Goal: Obtain resource: Obtain resource

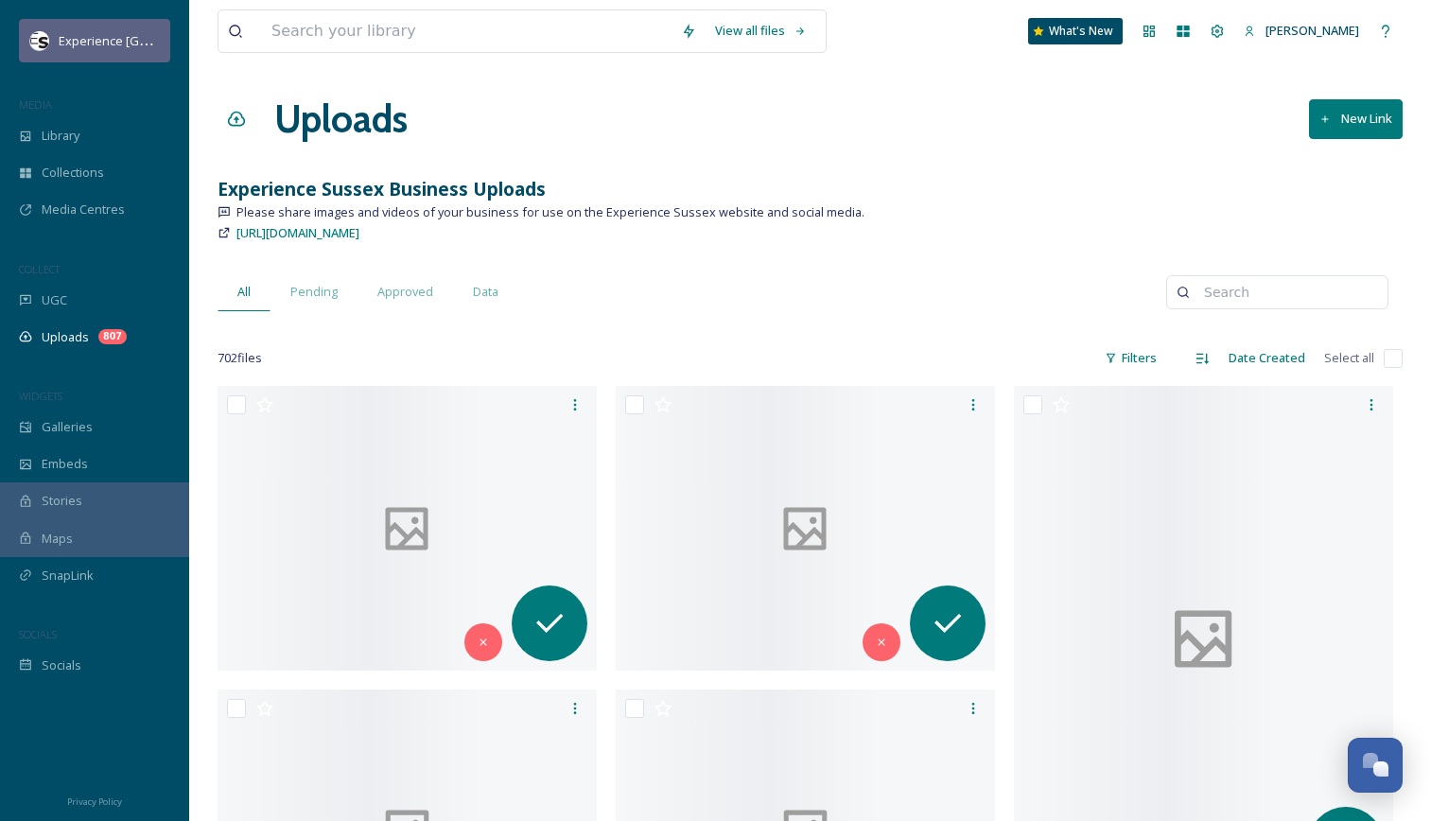
click at [97, 41] on span "Experience [GEOGRAPHIC_DATA]" at bounding box center [152, 40] width 187 height 18
click at [134, 40] on span "Experience [GEOGRAPHIC_DATA]" at bounding box center [152, 40] width 187 height 18
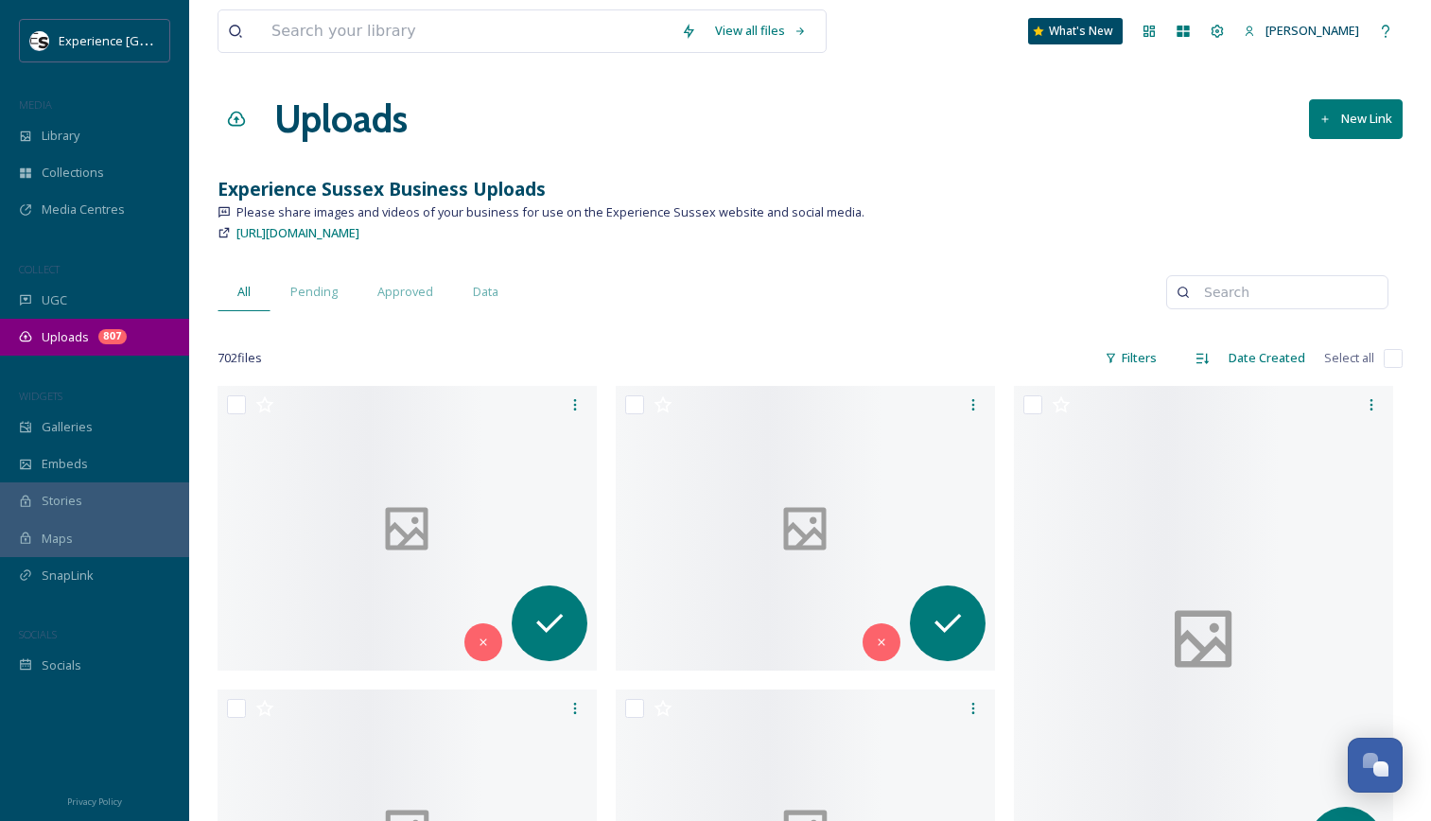
click at [78, 335] on span "Uploads" at bounding box center [65, 337] width 47 height 18
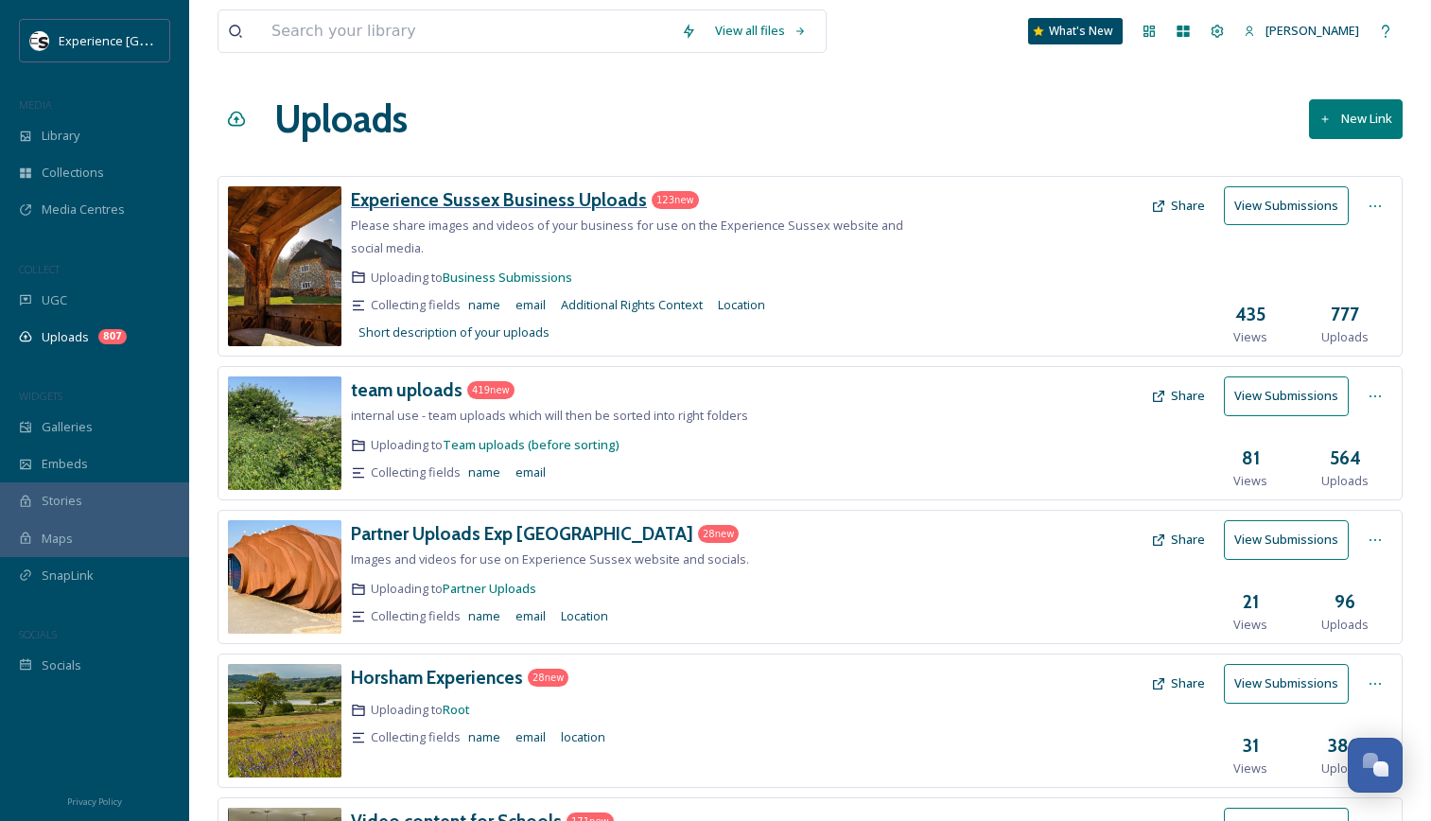
click at [522, 198] on h3 "Experience Sussex Business Uploads" at bounding box center [499, 199] width 296 height 23
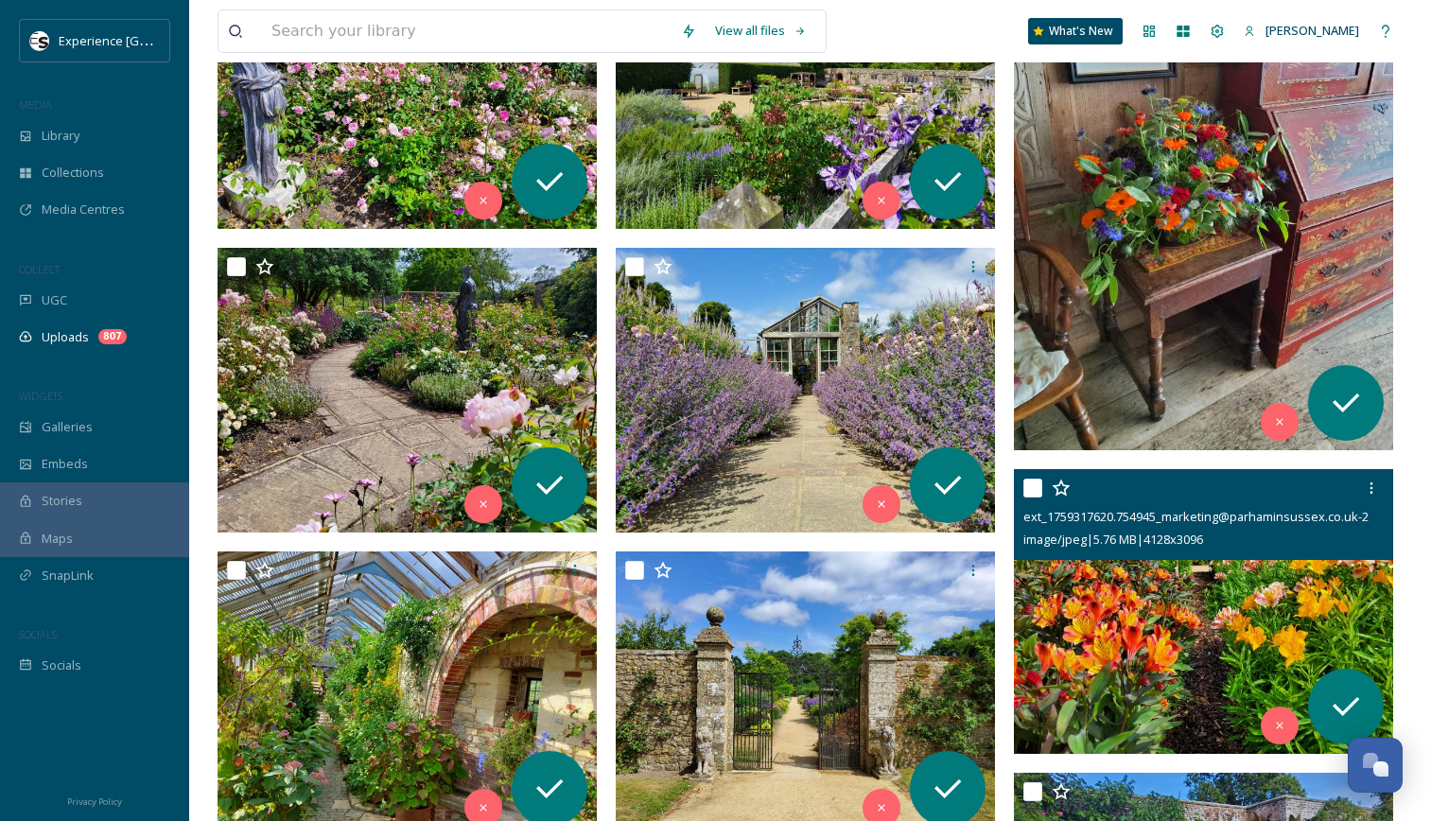
scroll to position [613, 0]
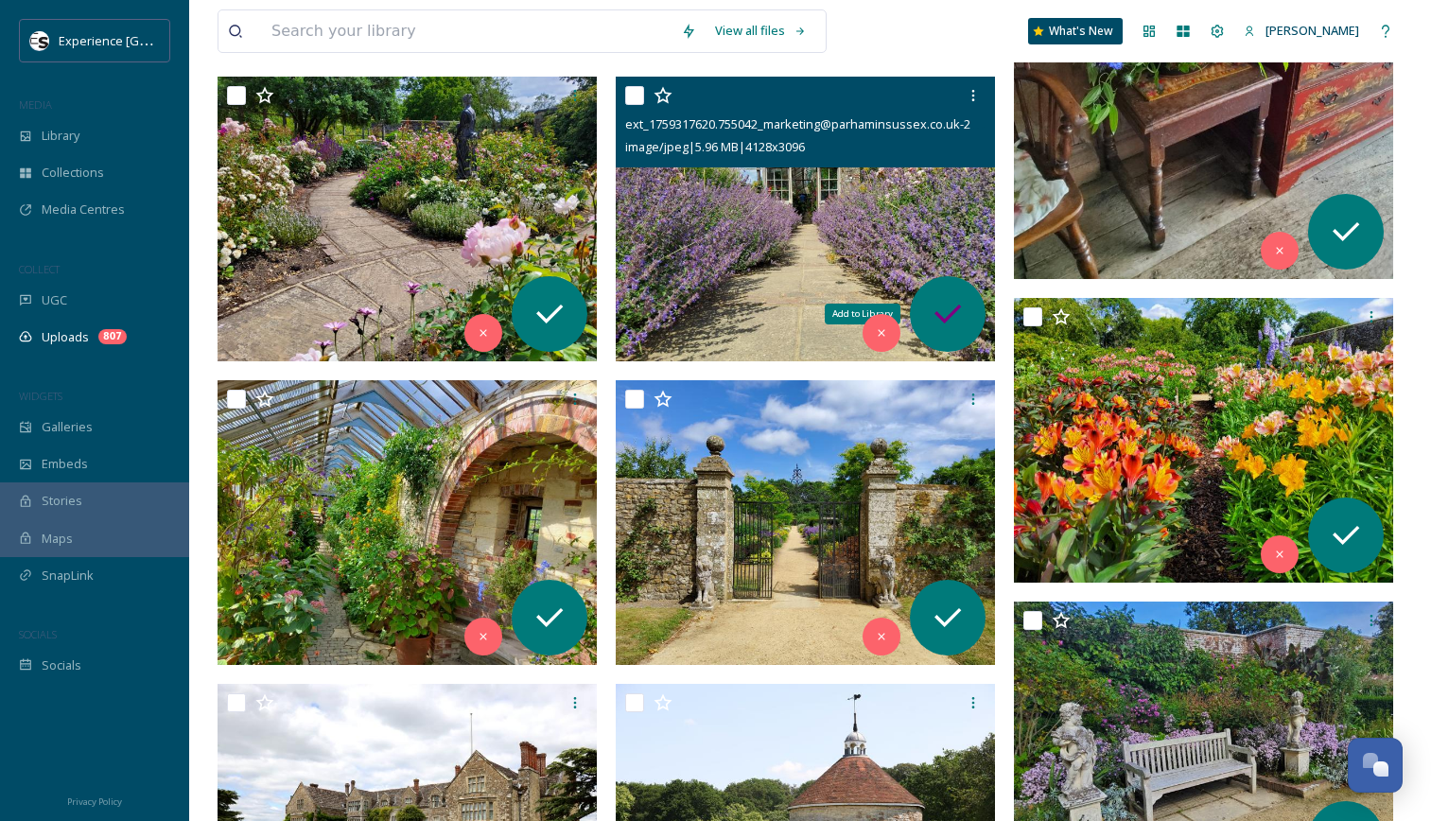
click at [941, 301] on icon at bounding box center [948, 314] width 38 height 38
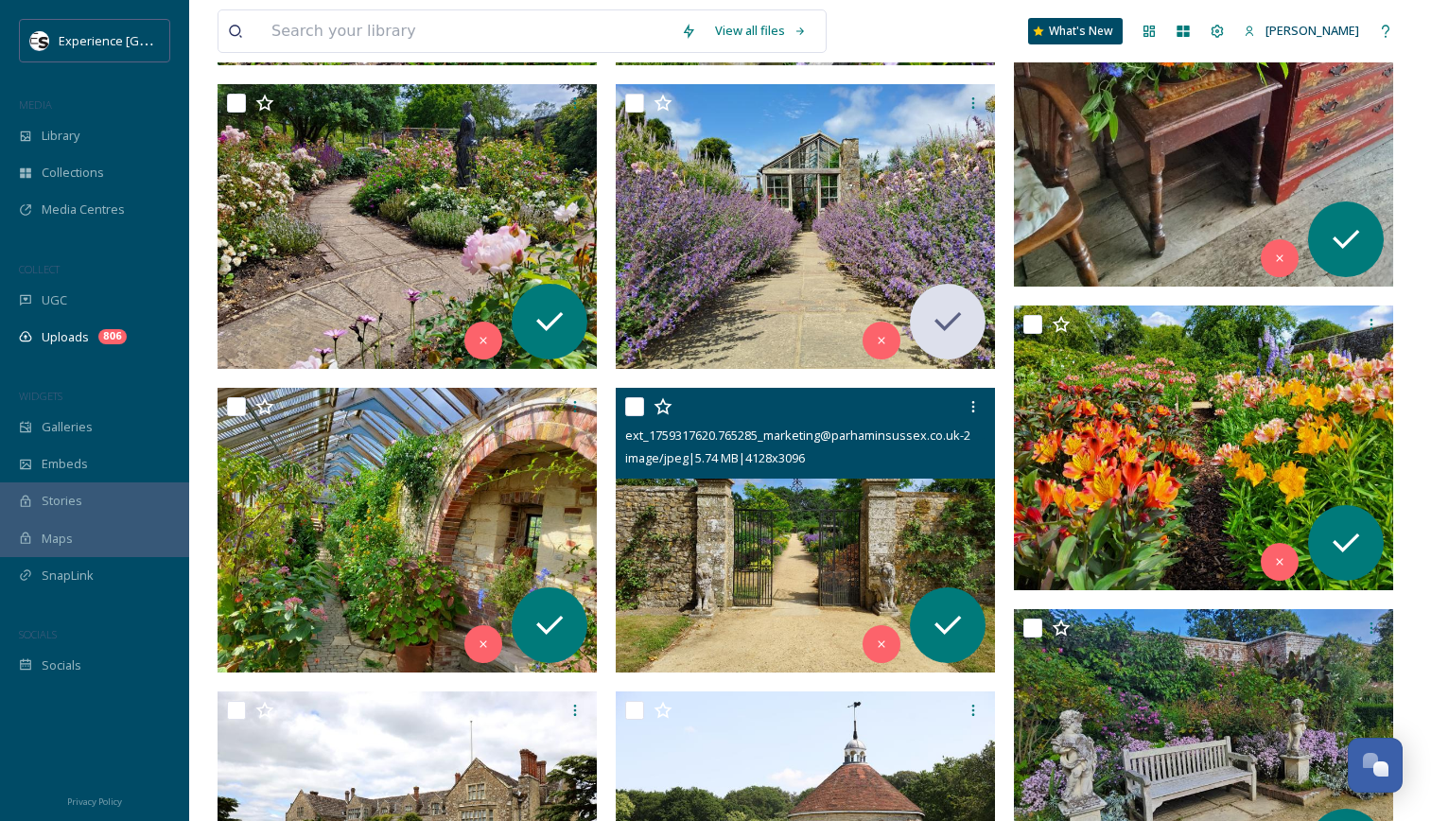
scroll to position [604, 0]
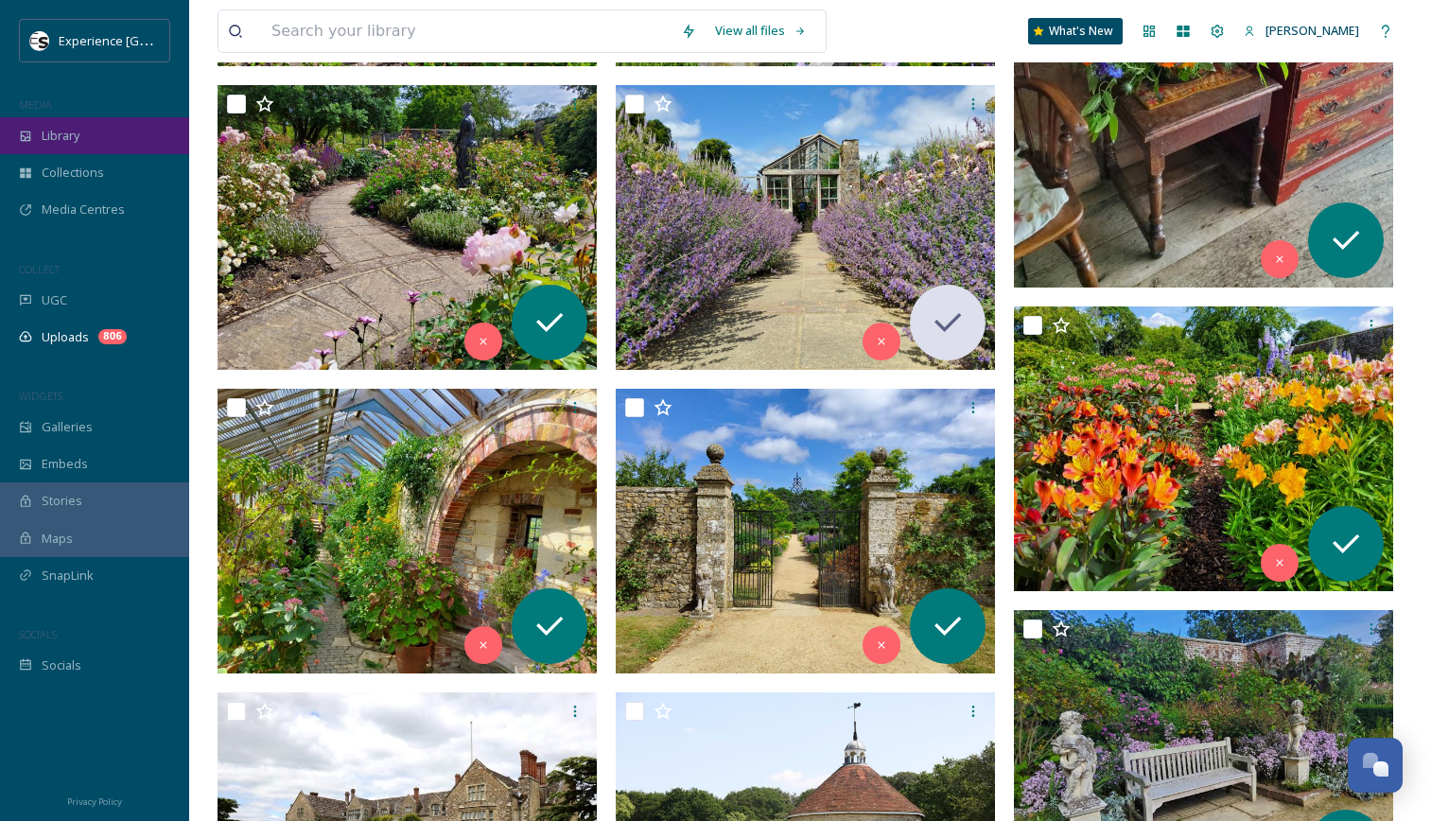
click at [71, 149] on div "Library" at bounding box center [94, 135] width 189 height 37
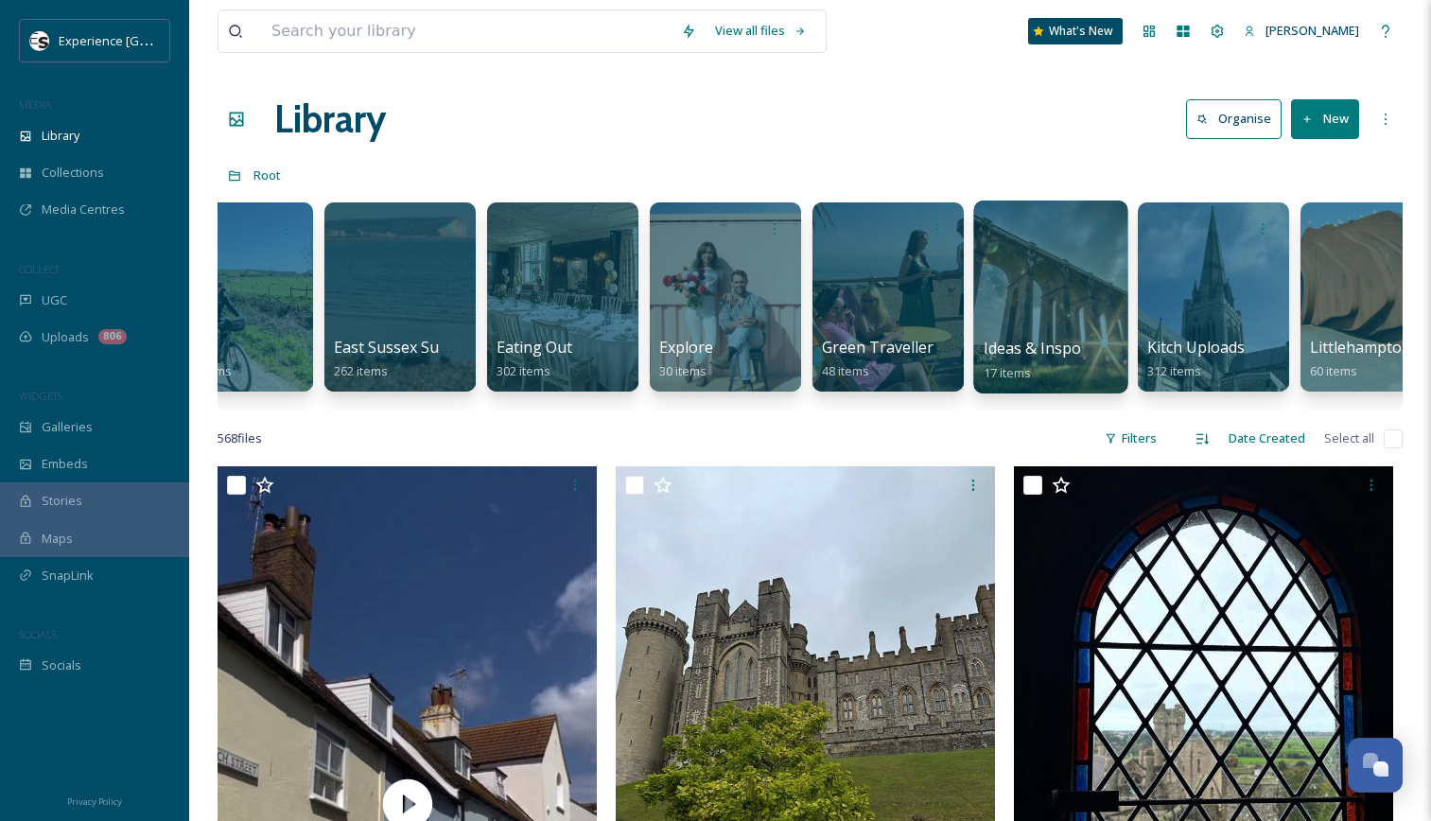
scroll to position [0, 656]
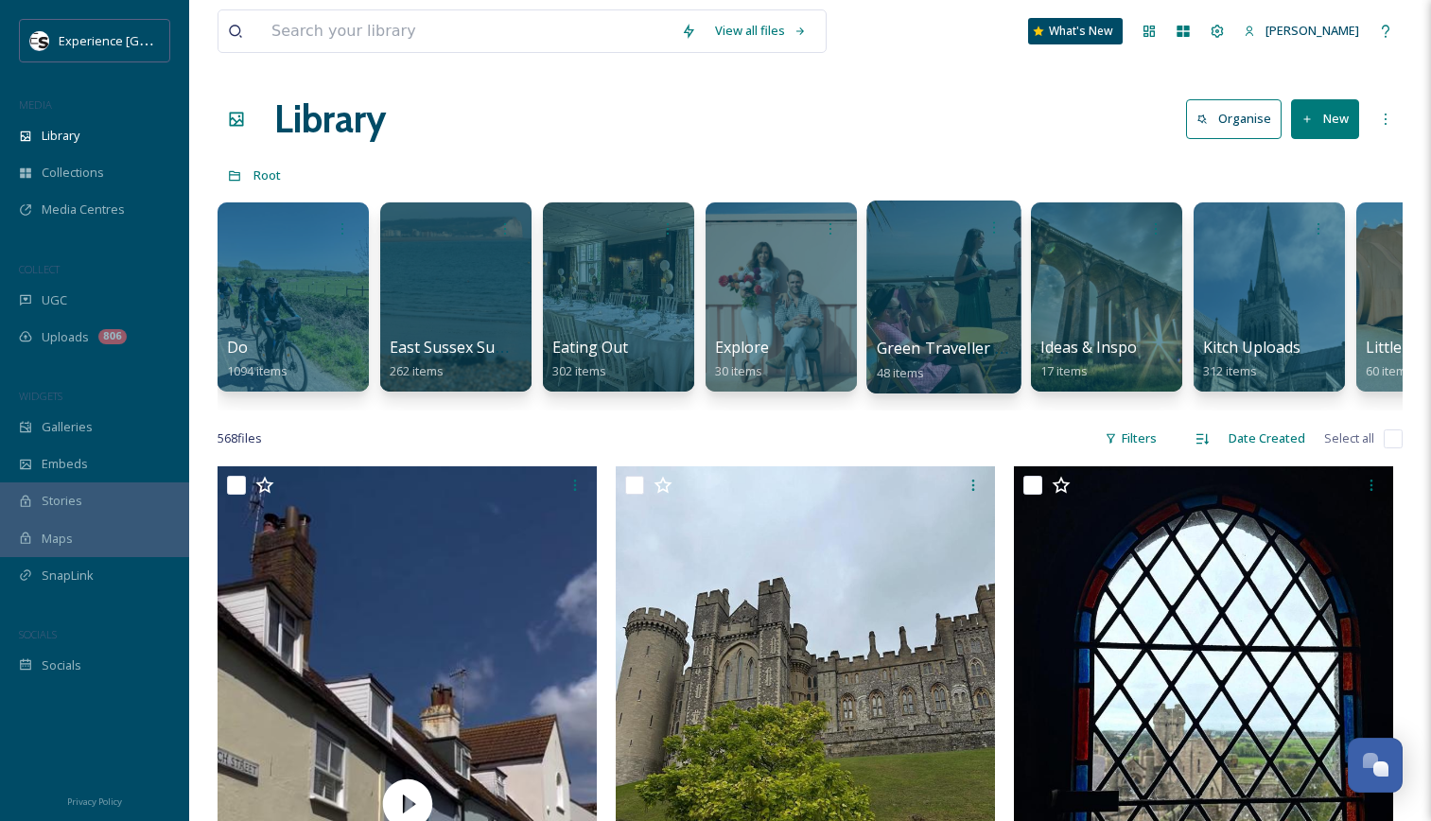
click at [940, 311] on div at bounding box center [943, 296] width 154 height 193
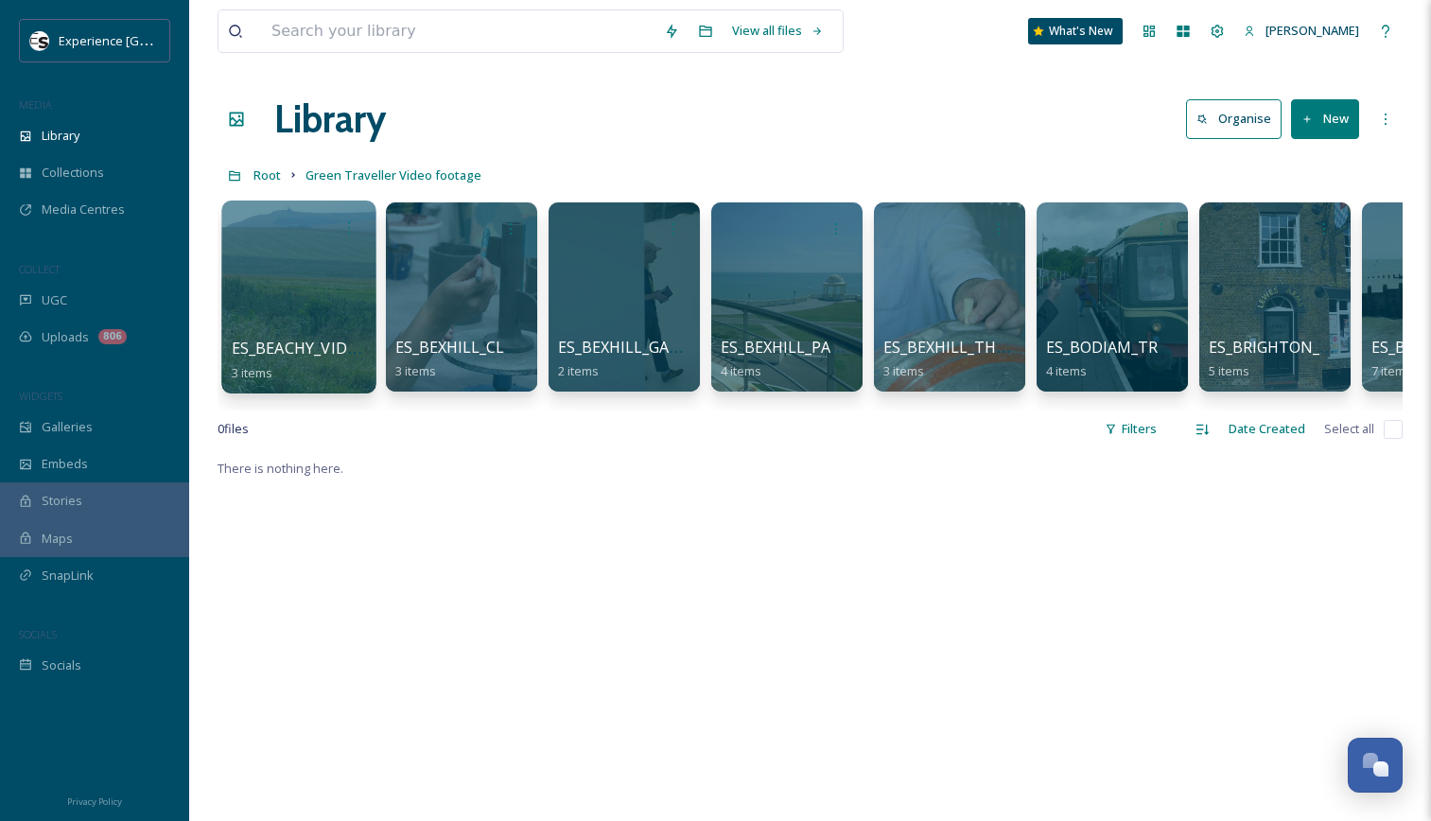
click at [308, 268] on div at bounding box center [298, 296] width 154 height 193
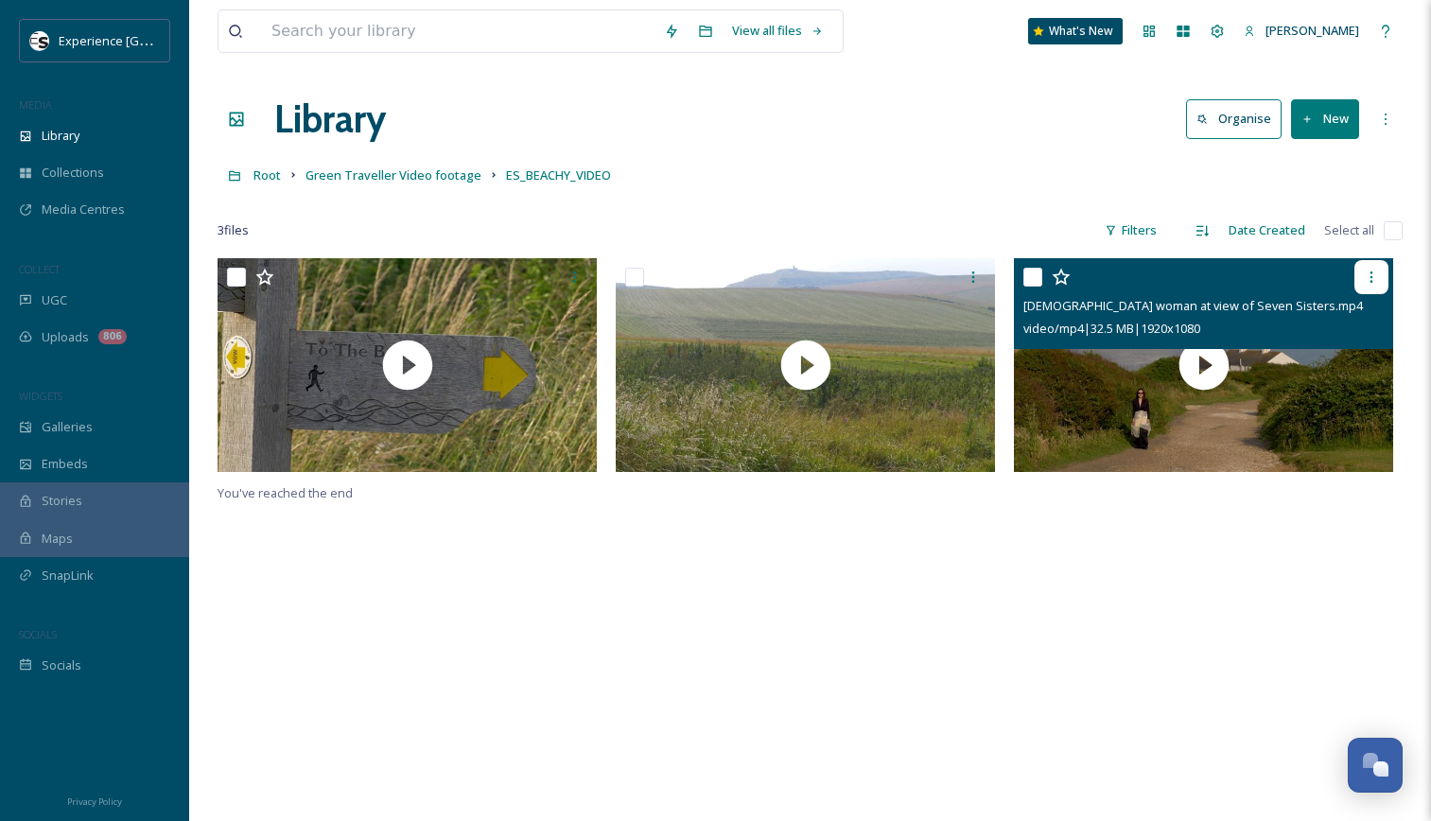
click at [1375, 275] on icon at bounding box center [1371, 277] width 15 height 15
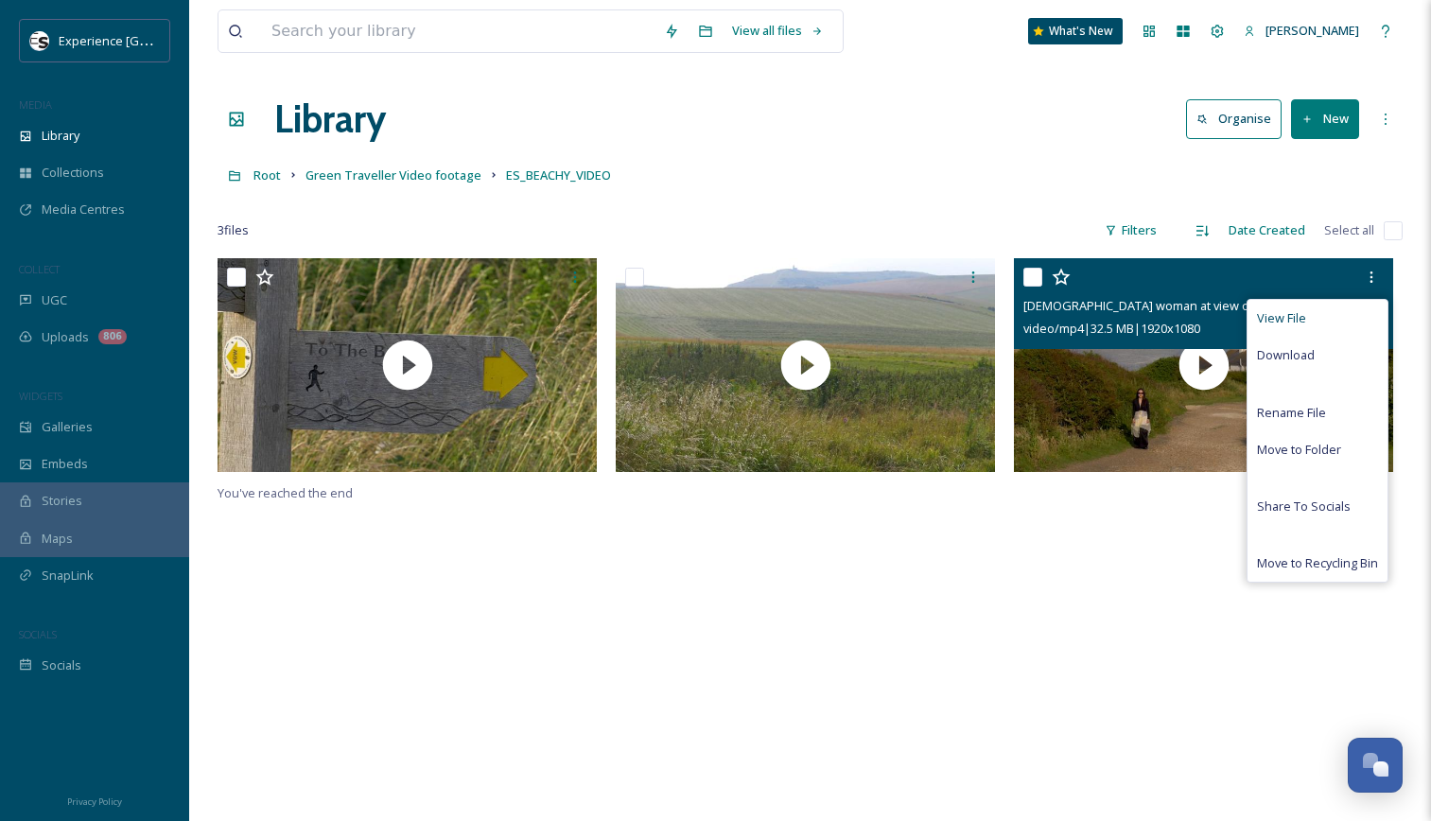
click at [1349, 322] on div "View File" at bounding box center [1317, 318] width 140 height 37
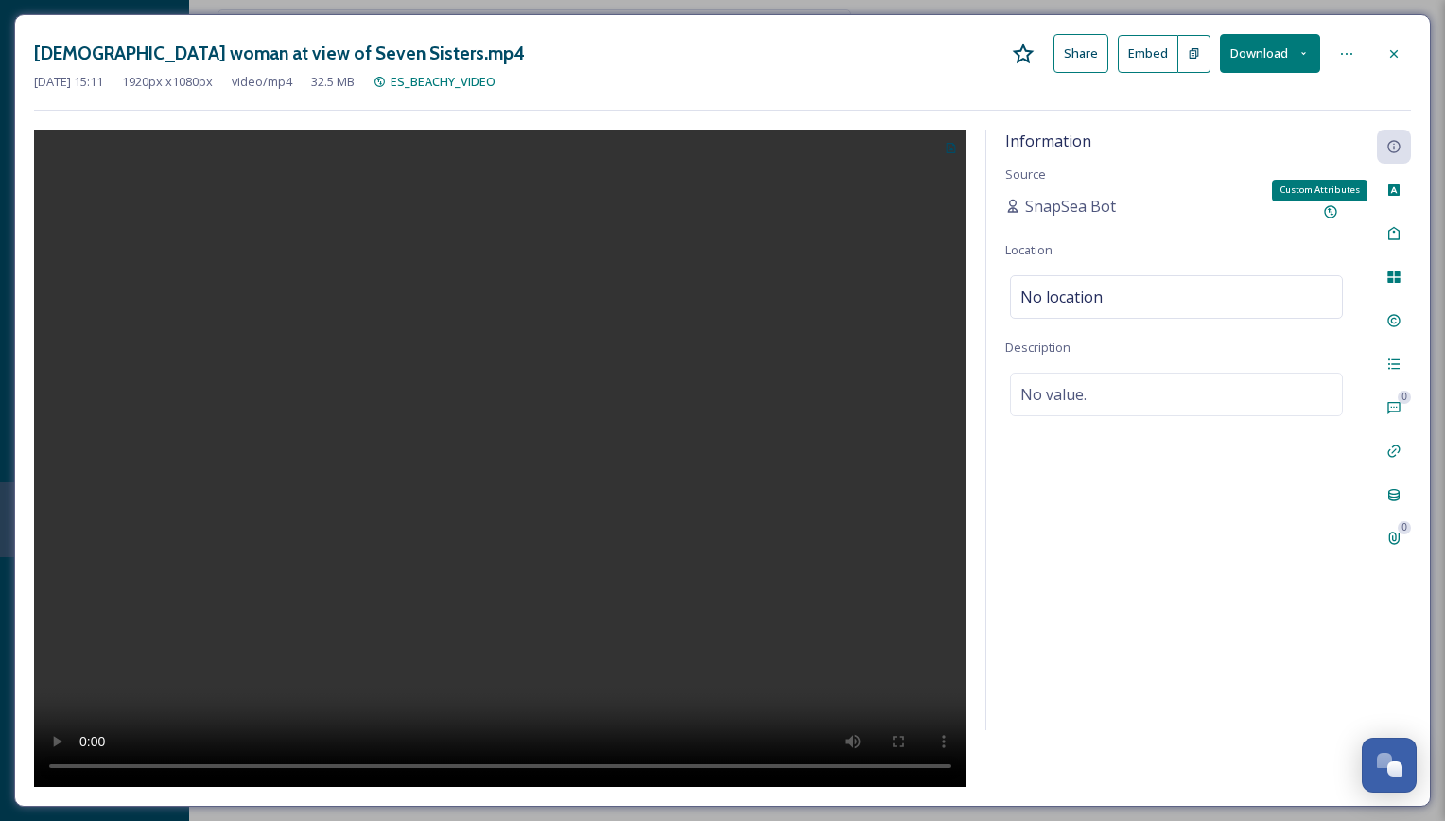
click at [1400, 193] on icon at bounding box center [1393, 189] width 11 height 11
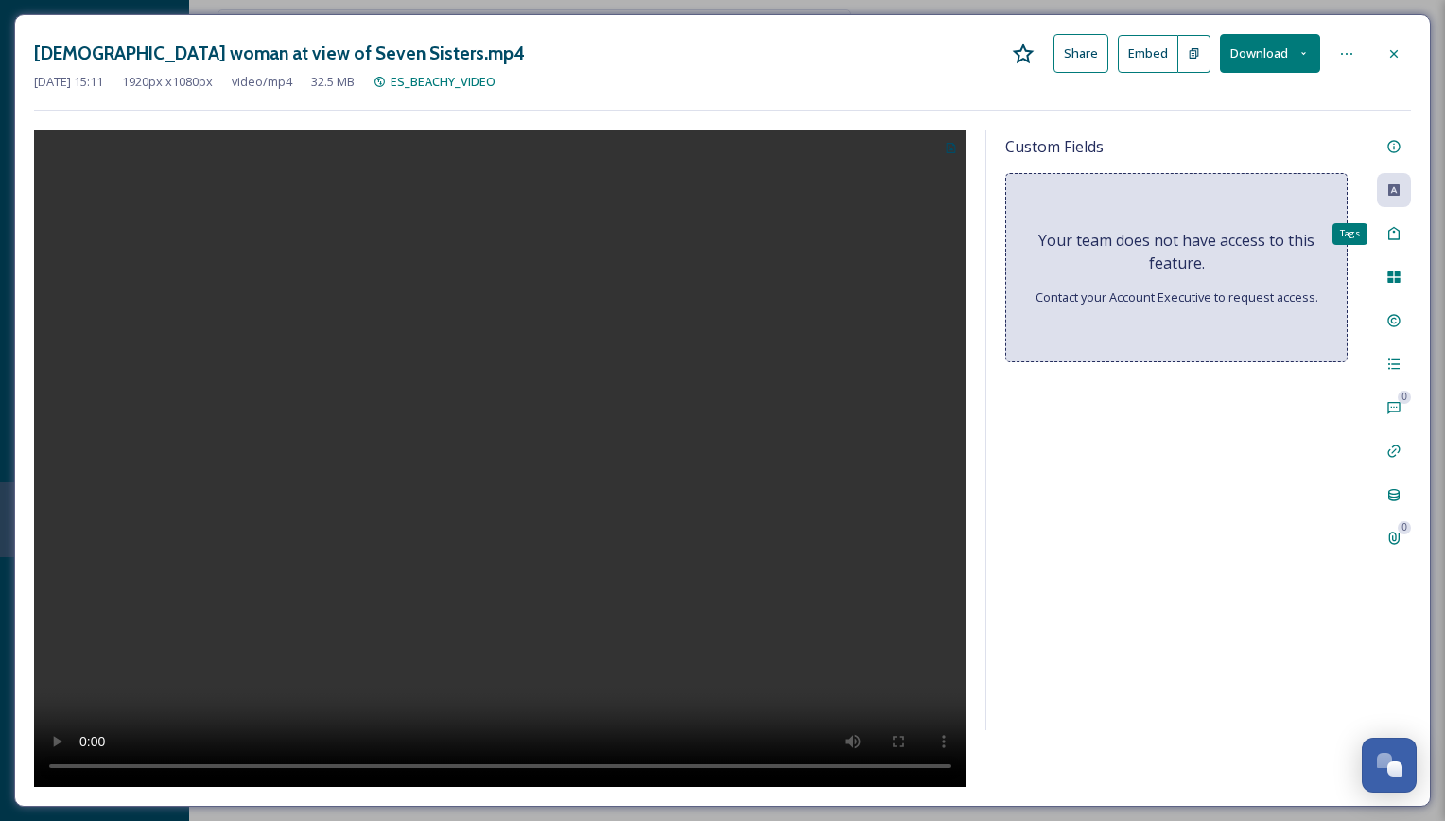
click at [1406, 235] on div "Tags" at bounding box center [1394, 234] width 34 height 34
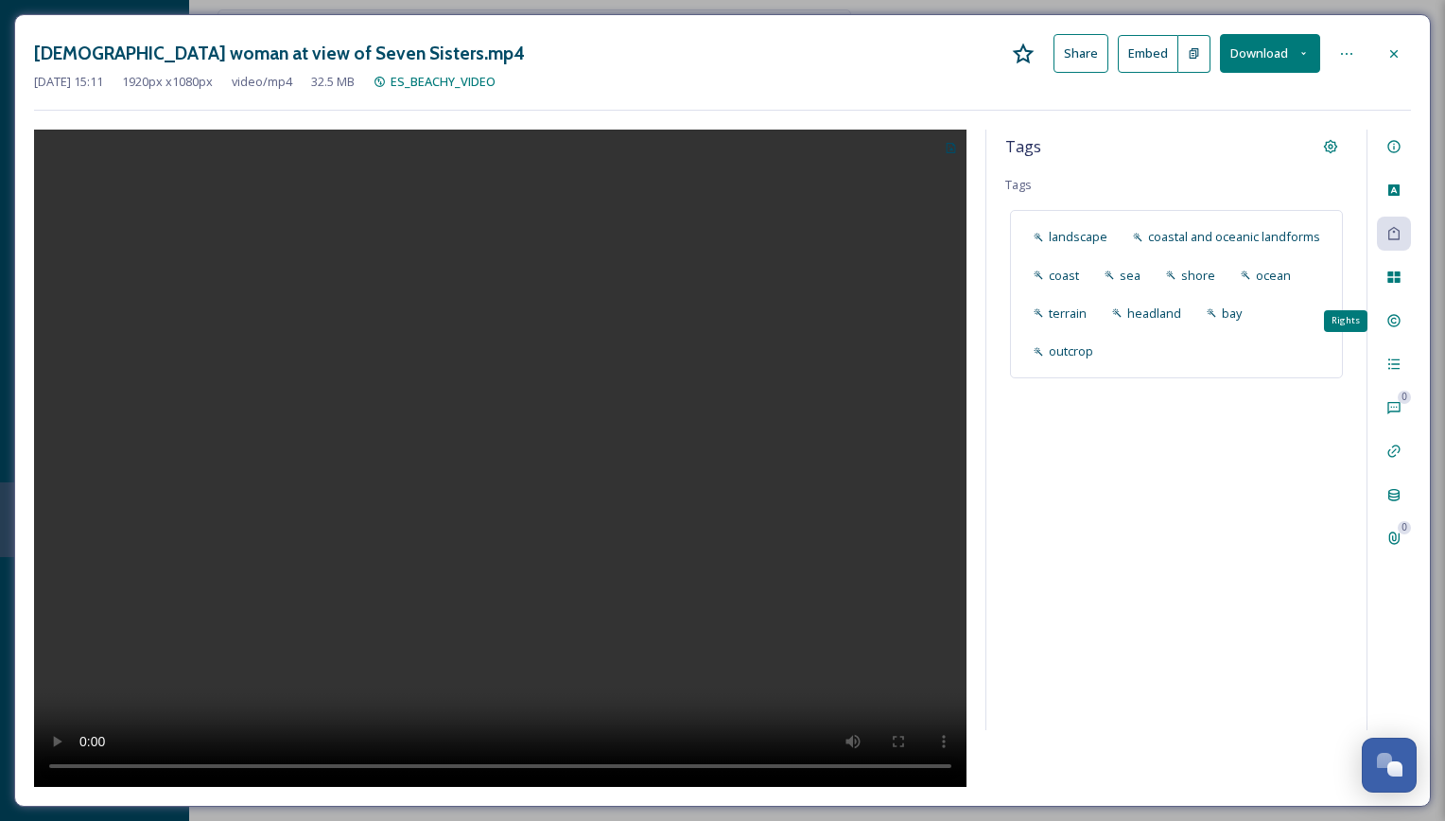
click at [1401, 325] on icon at bounding box center [1393, 320] width 15 height 15
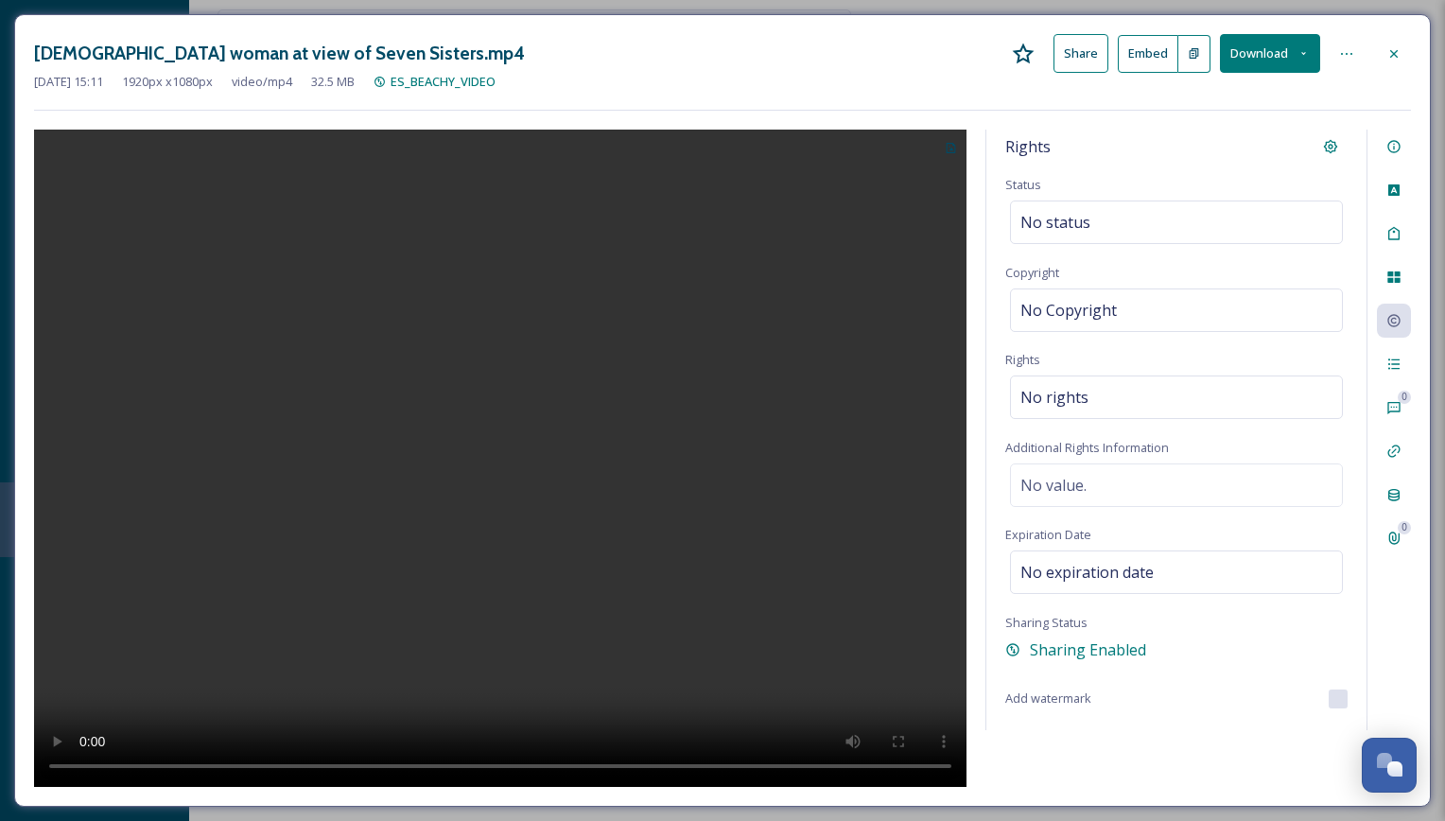
click at [1401, 47] on icon at bounding box center [1393, 53] width 15 height 15
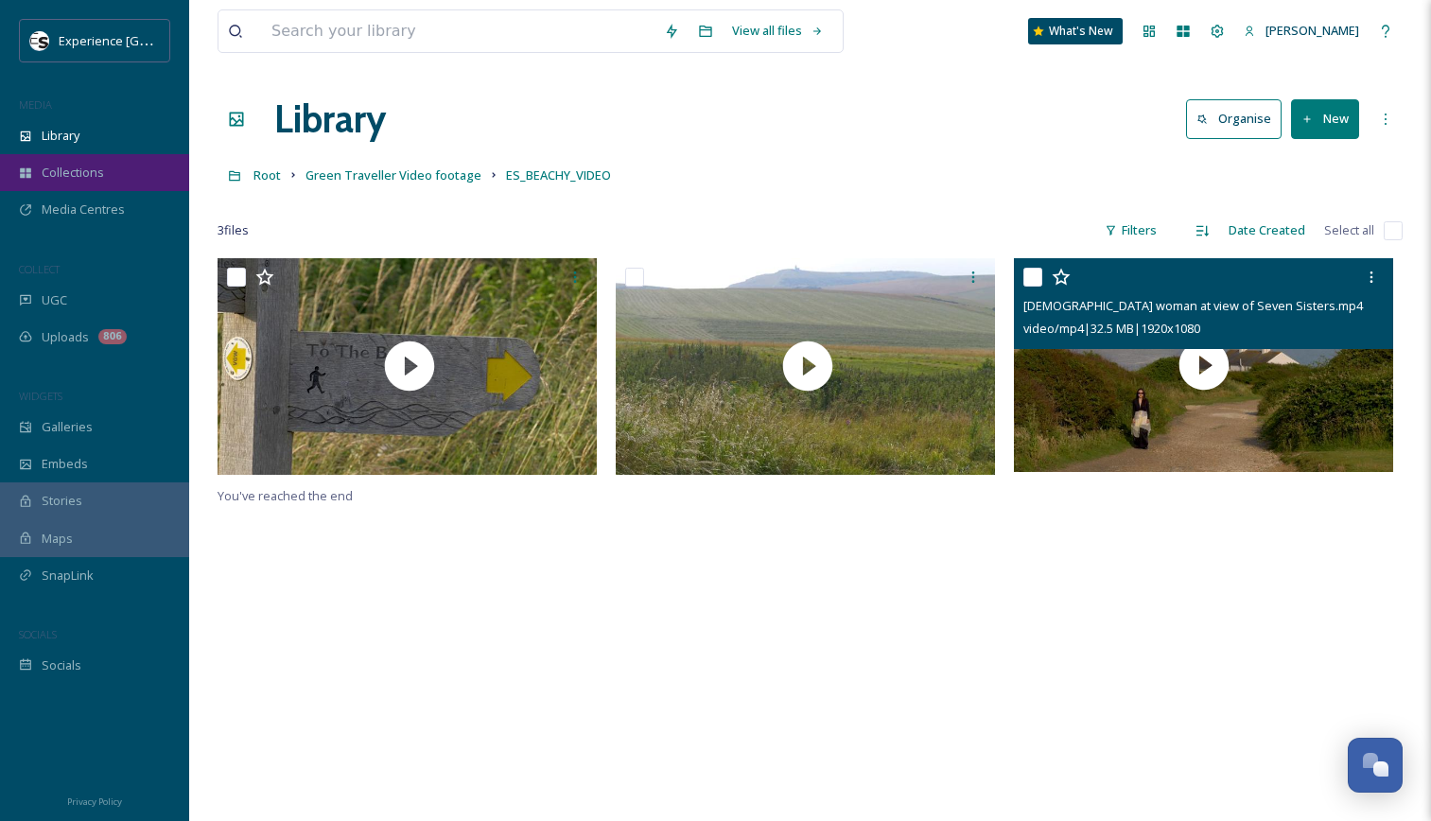
click at [76, 178] on span "Collections" at bounding box center [73, 173] width 62 height 18
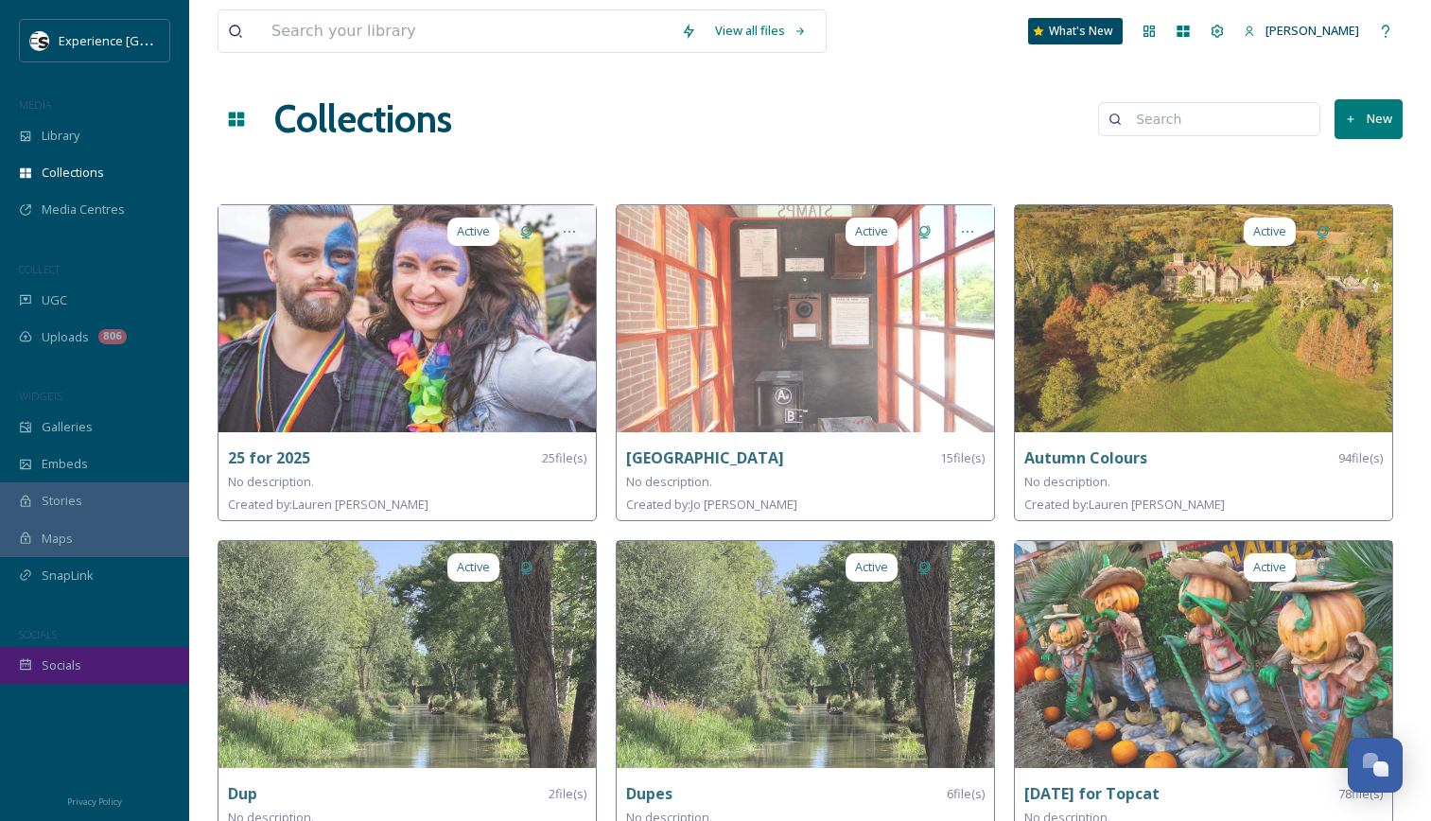
click at [53, 659] on span "Socials" at bounding box center [62, 665] width 40 height 18
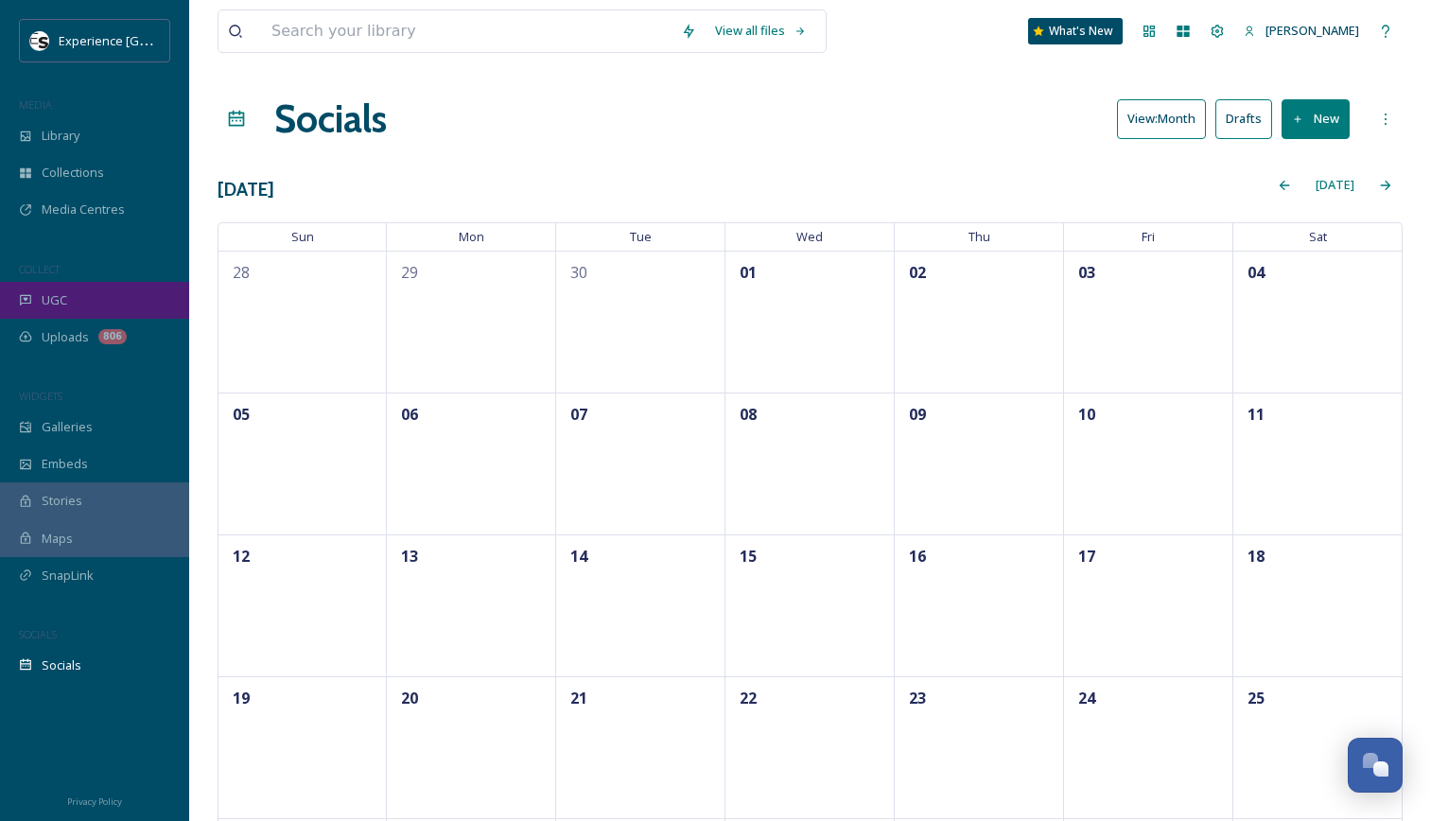
click at [63, 314] on div "UGC" at bounding box center [94, 300] width 189 height 37
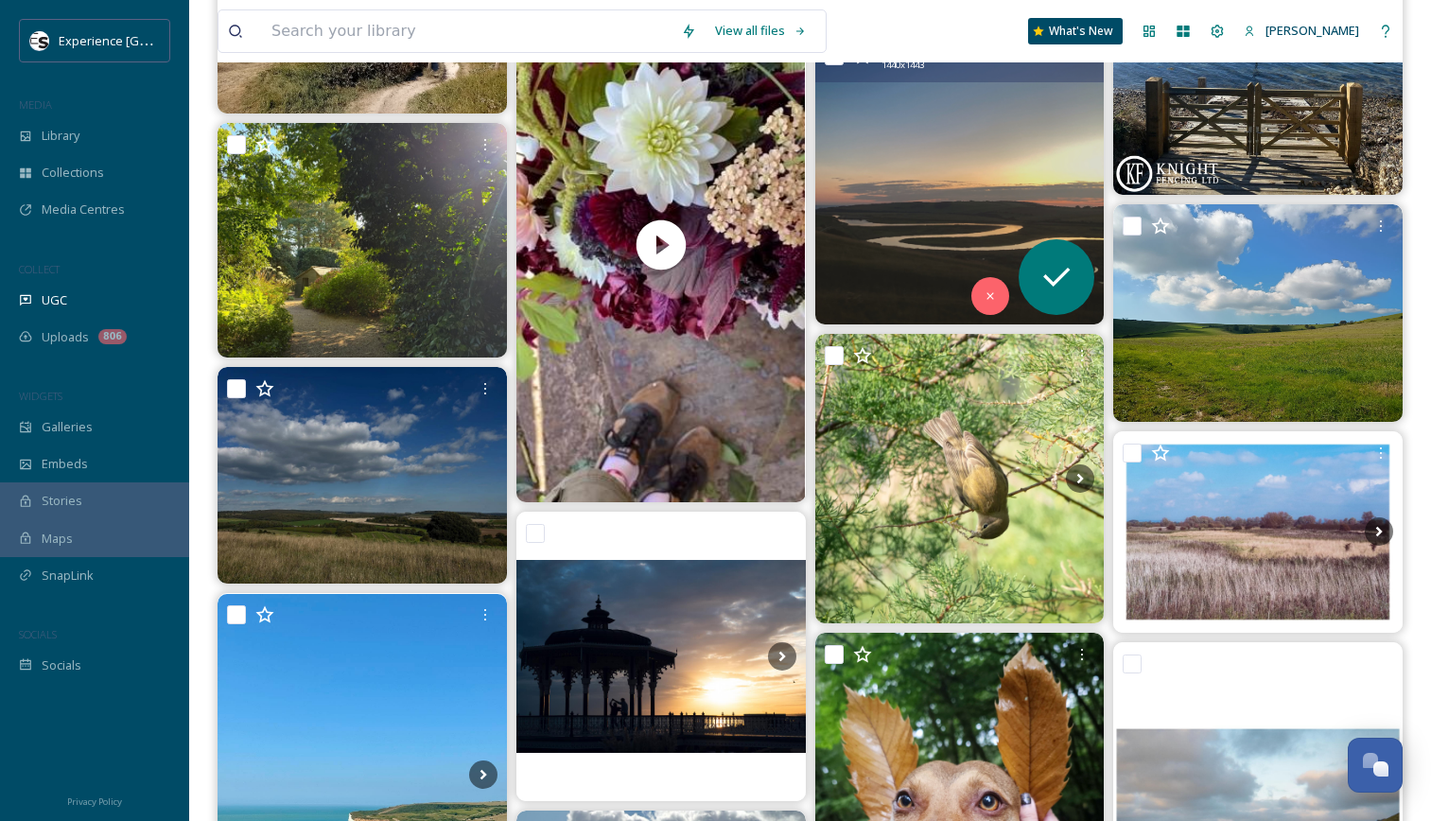
scroll to position [1078, 0]
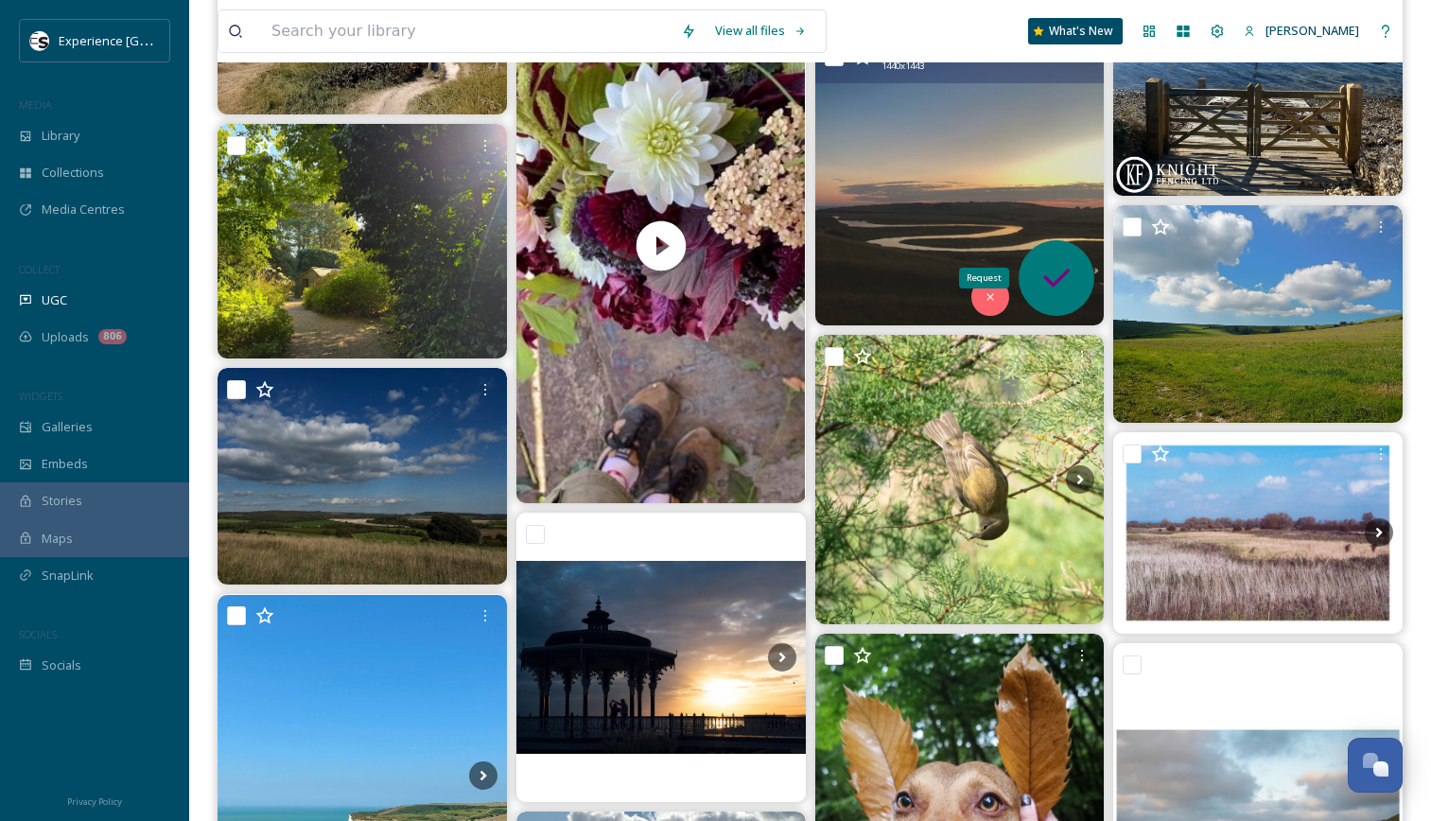
click at [1050, 270] on icon at bounding box center [1056, 278] width 38 height 38
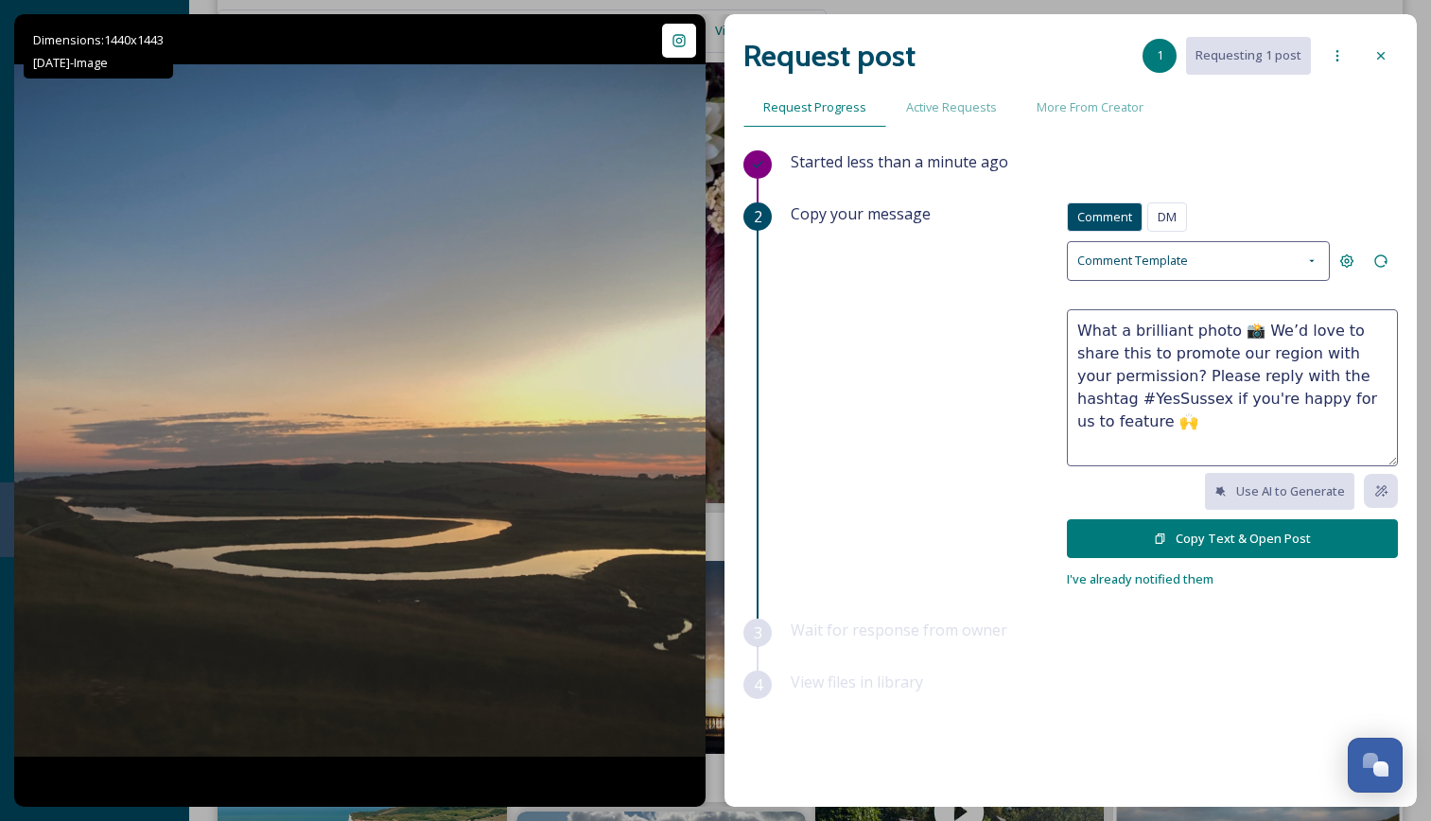
click at [1373, 54] on icon at bounding box center [1380, 55] width 15 height 15
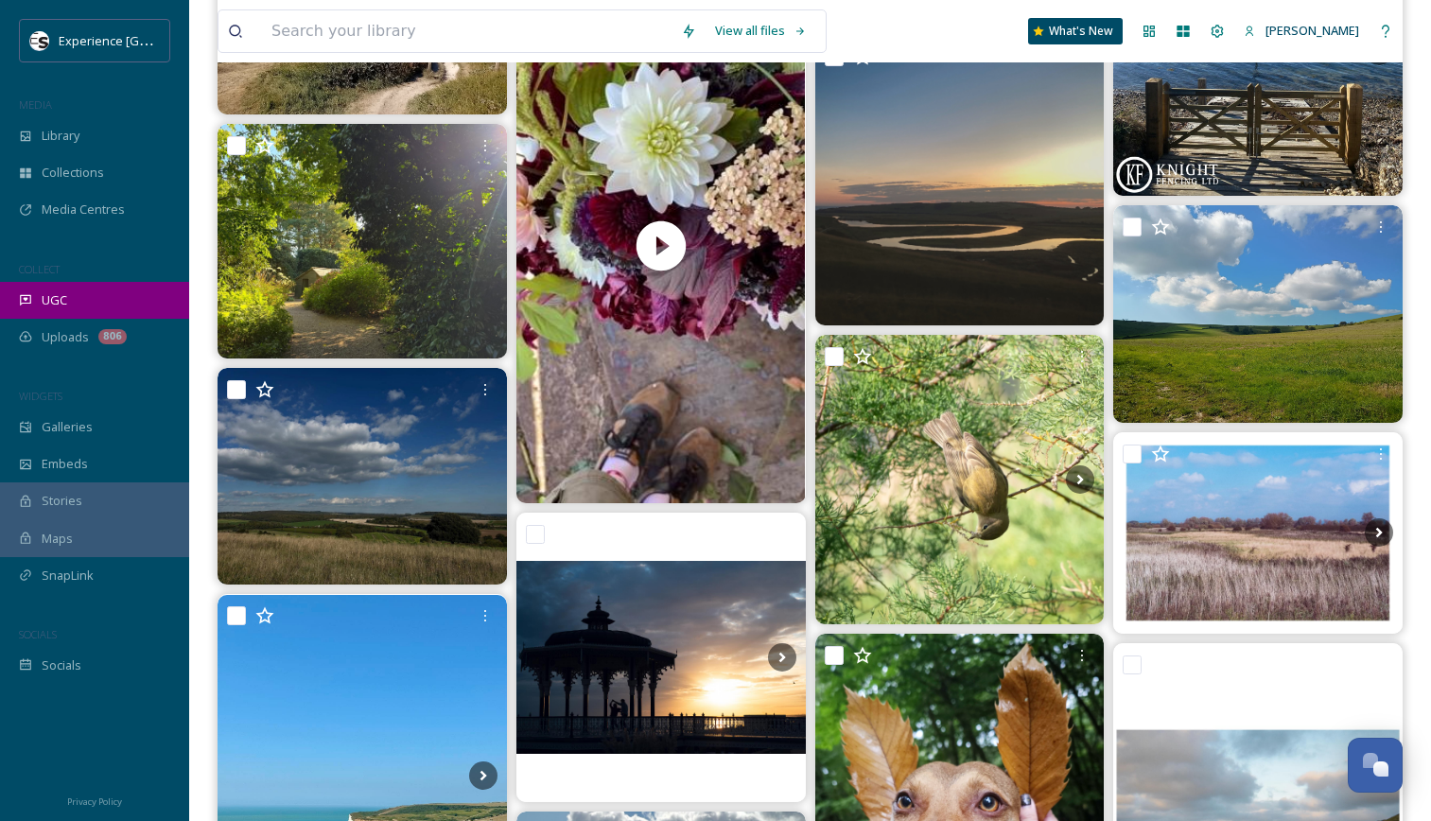
click at [68, 309] on div "UGC" at bounding box center [94, 300] width 189 height 37
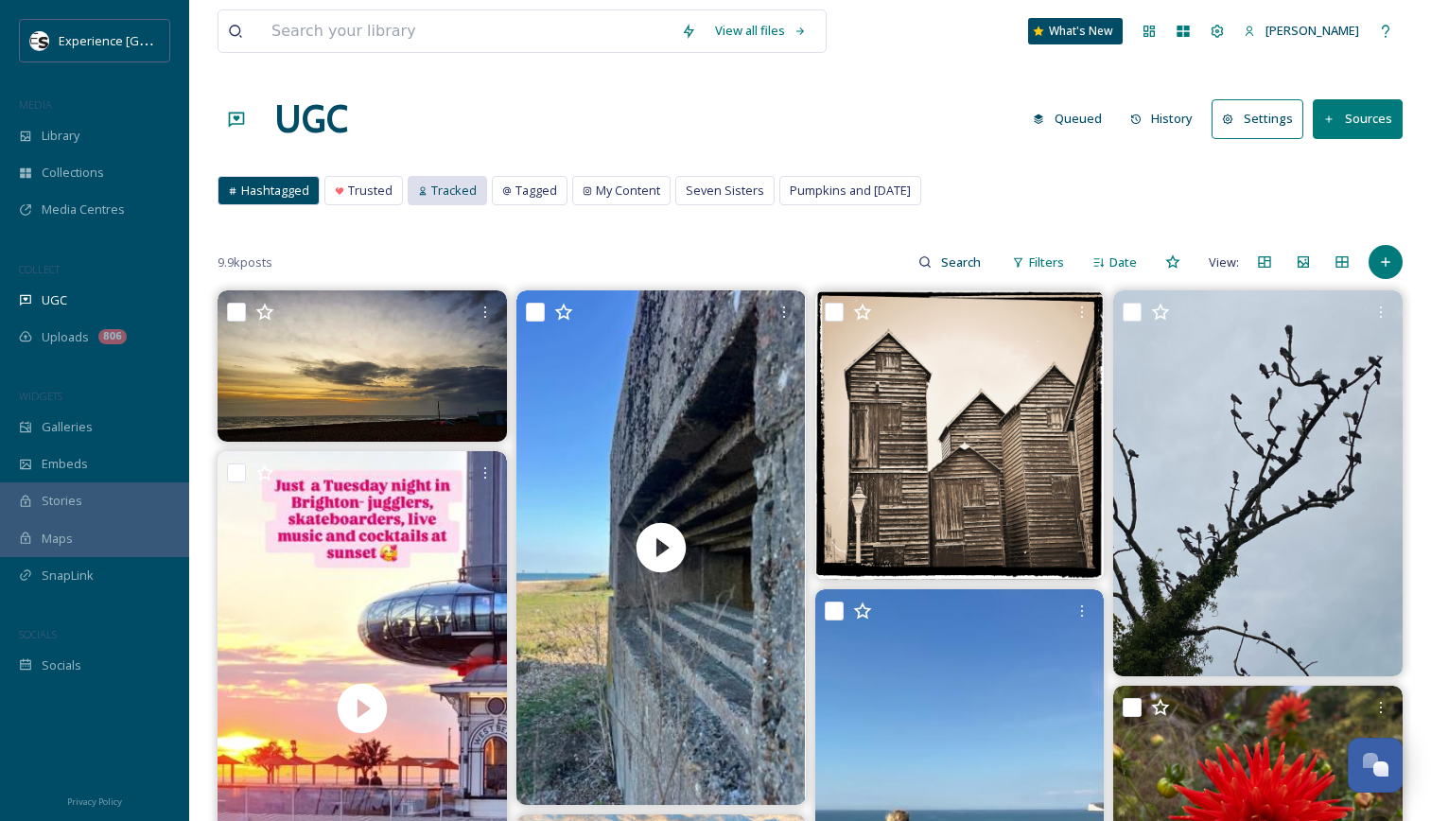
click at [469, 200] on div "Tracked" at bounding box center [448, 190] width 78 height 27
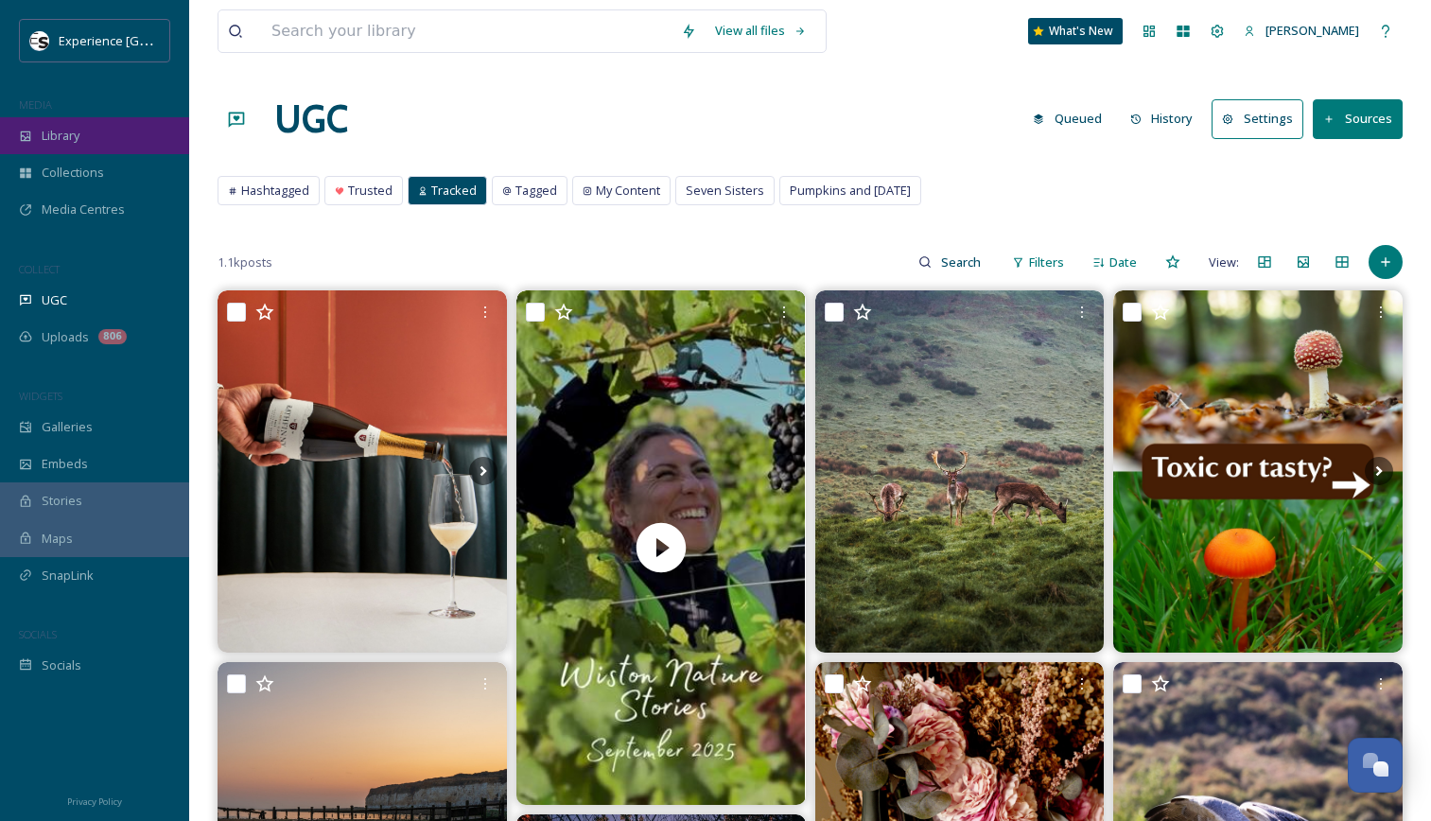
click at [74, 147] on div "Library" at bounding box center [94, 135] width 189 height 37
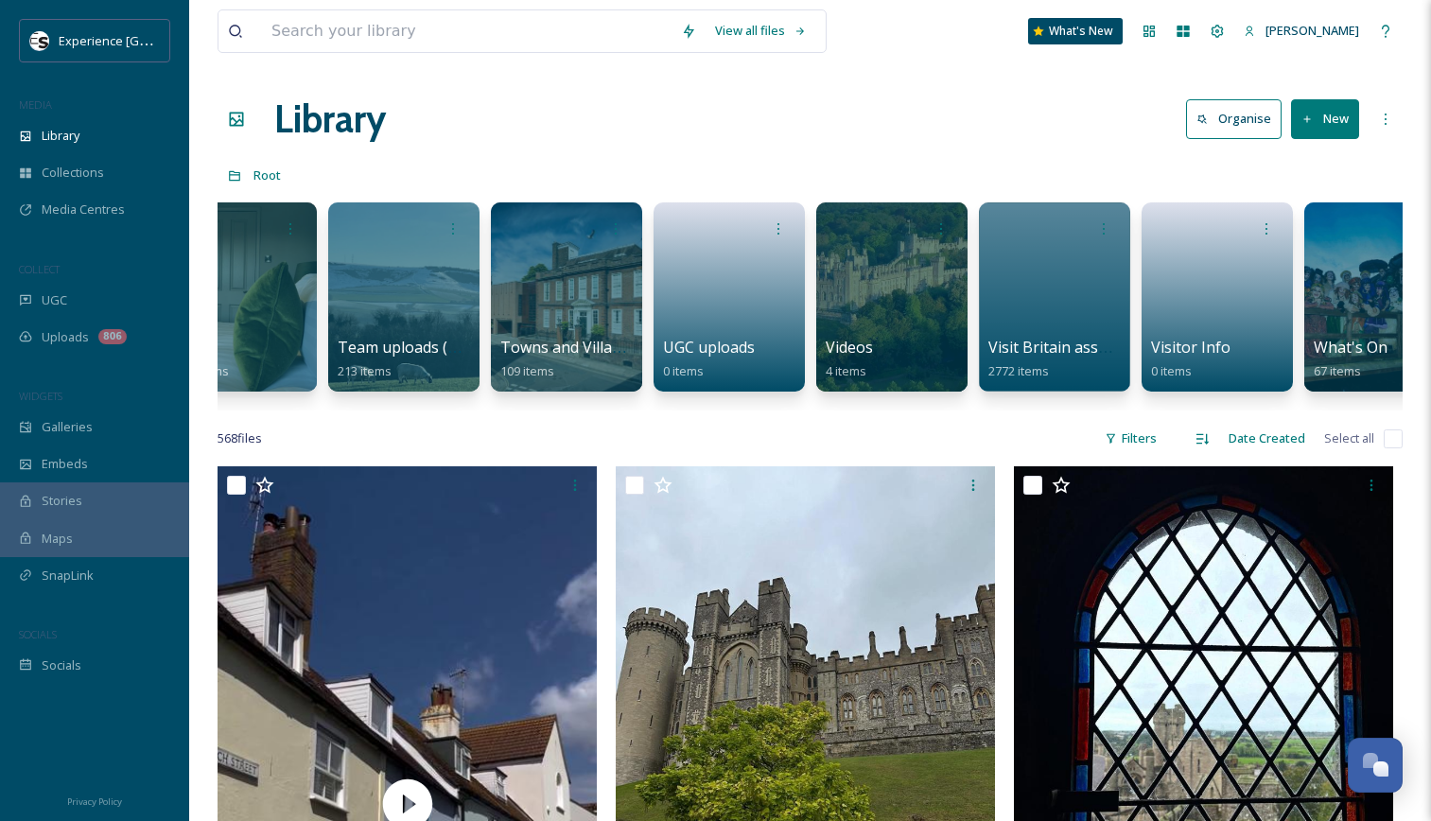
scroll to position [0, 2719]
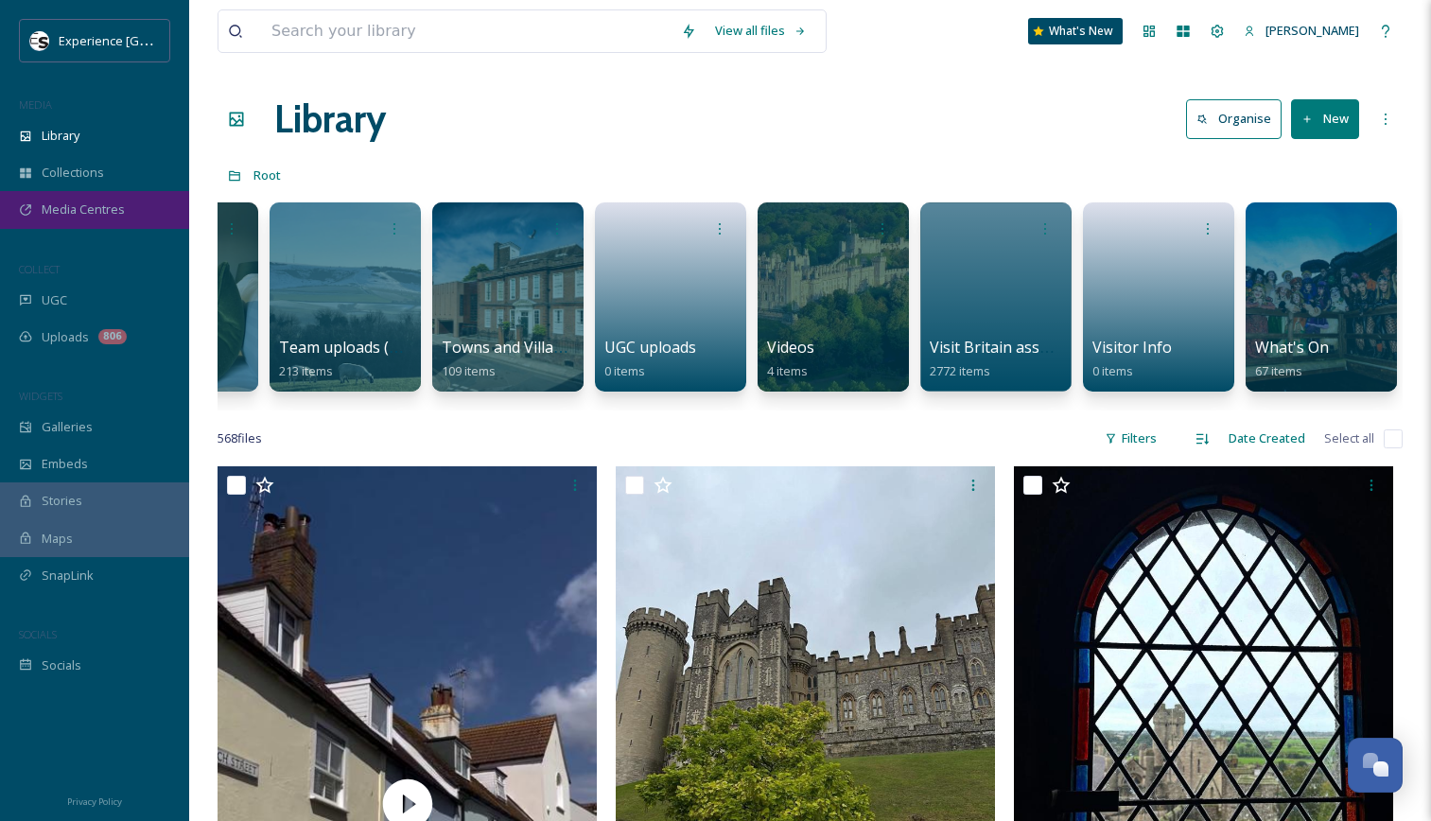
click at [54, 207] on span "Media Centres" at bounding box center [83, 209] width 83 height 18
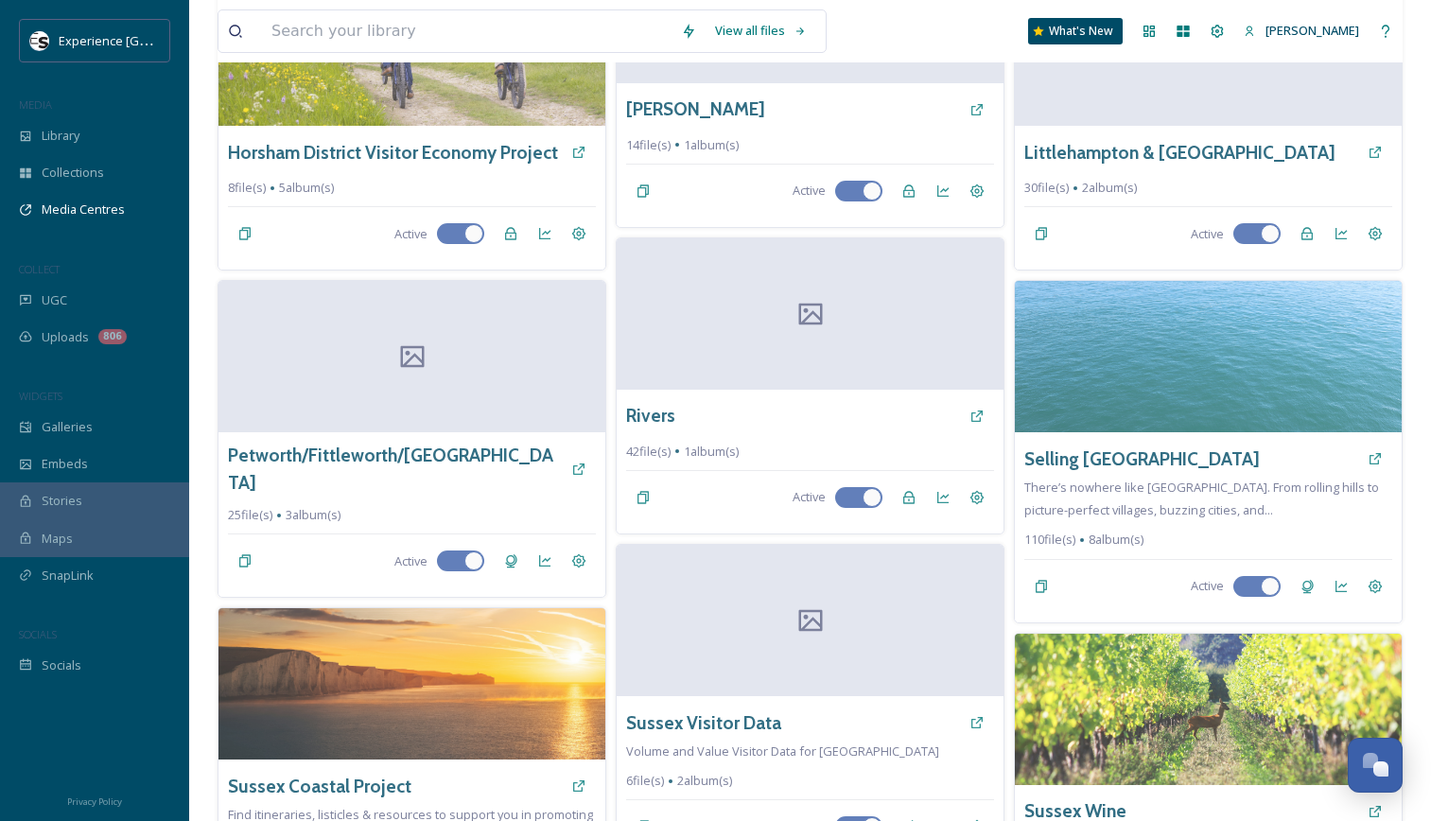
scroll to position [1187, 0]
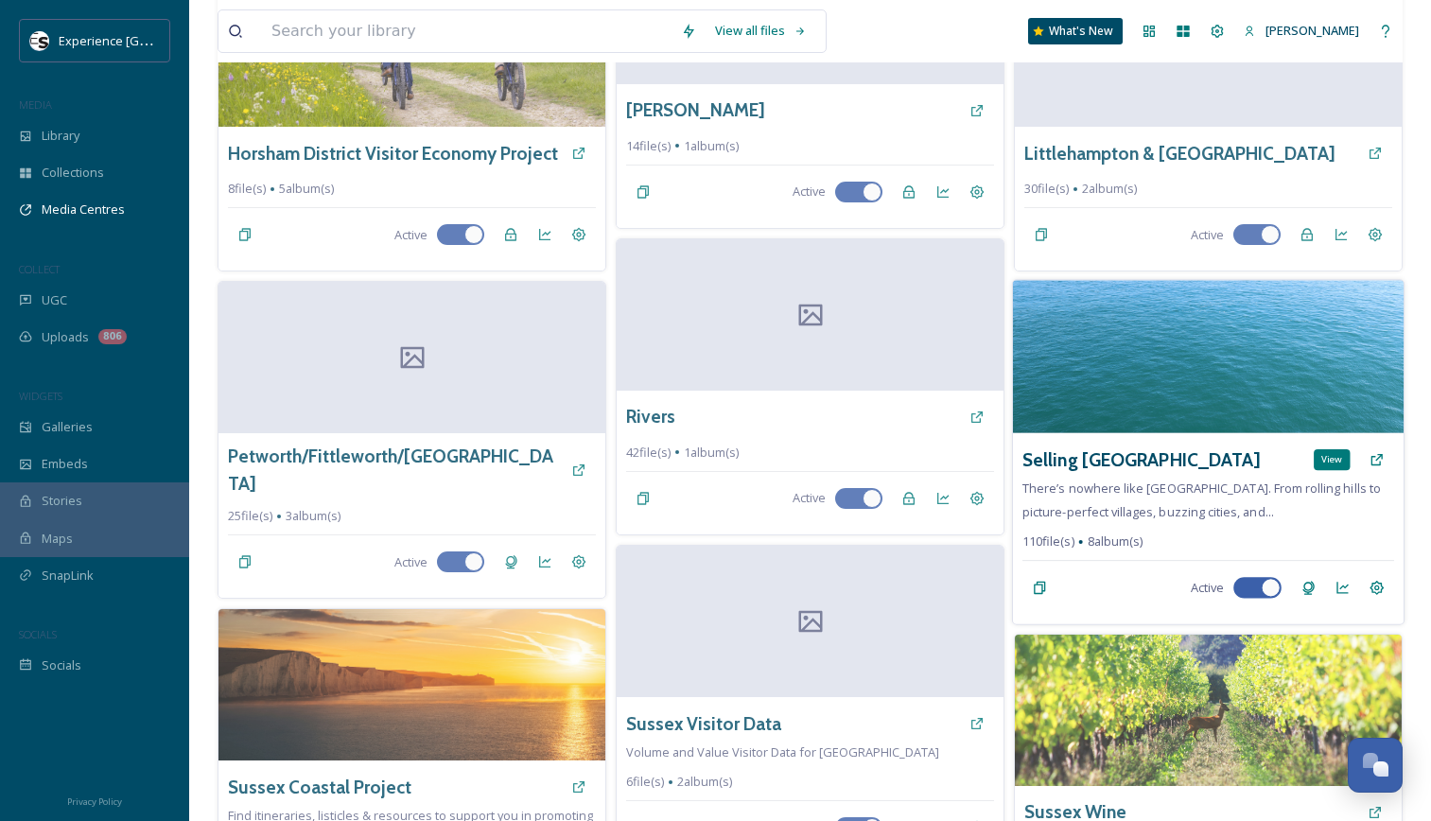
click at [1382, 452] on icon at bounding box center [1376, 459] width 15 height 15
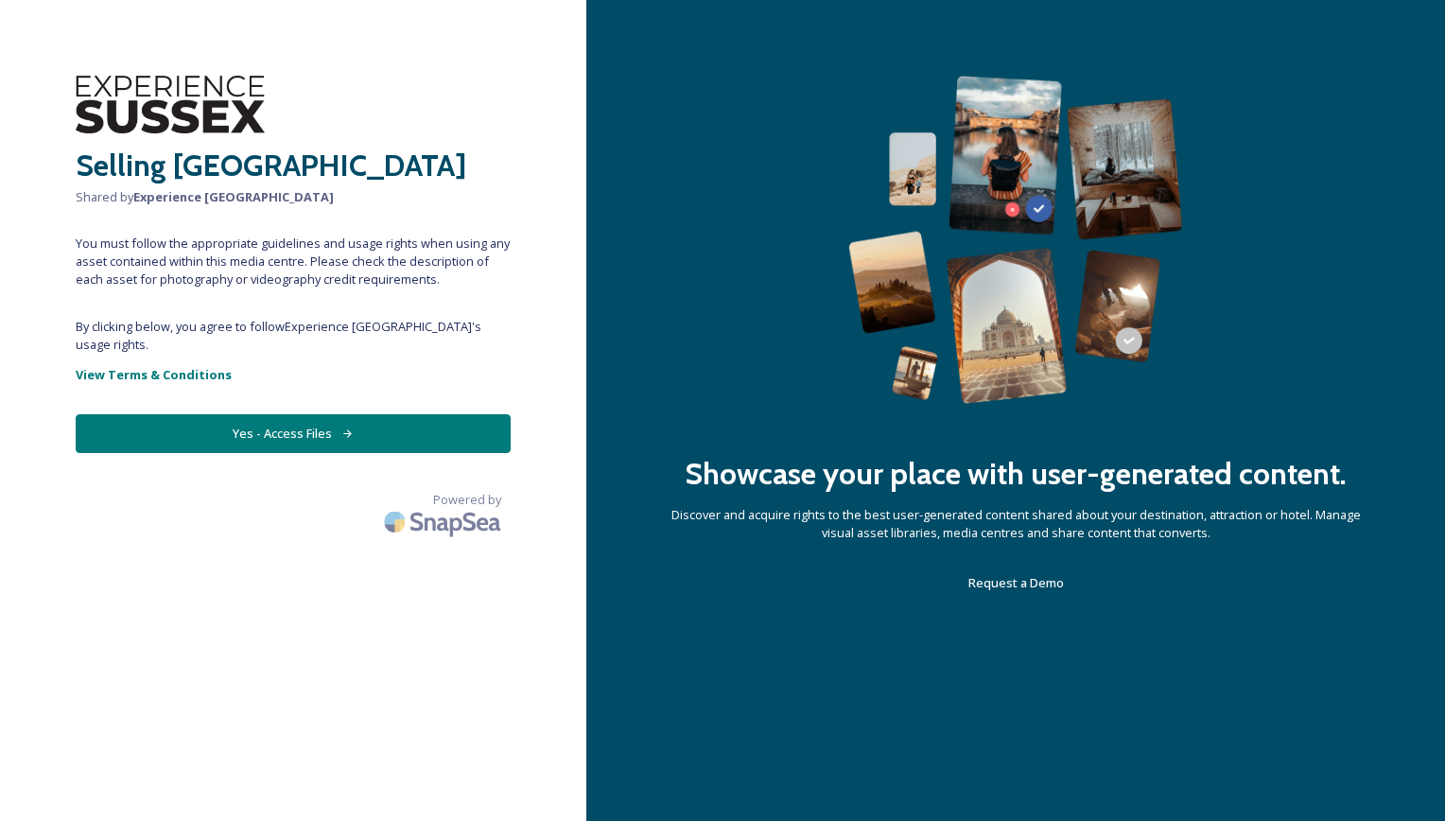
click at [284, 415] on button "Yes - Access Files" at bounding box center [293, 433] width 435 height 39
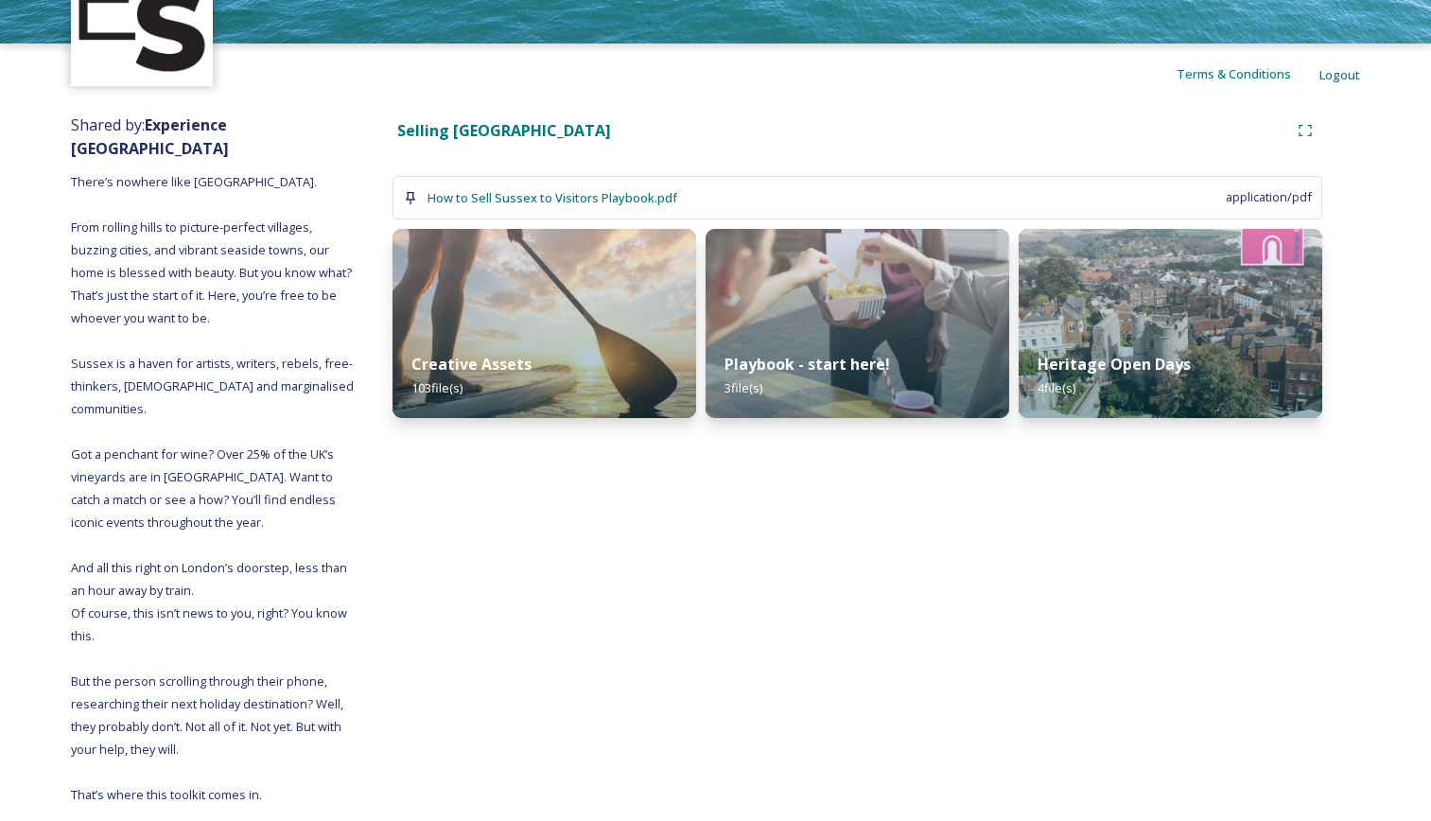
scroll to position [128, 0]
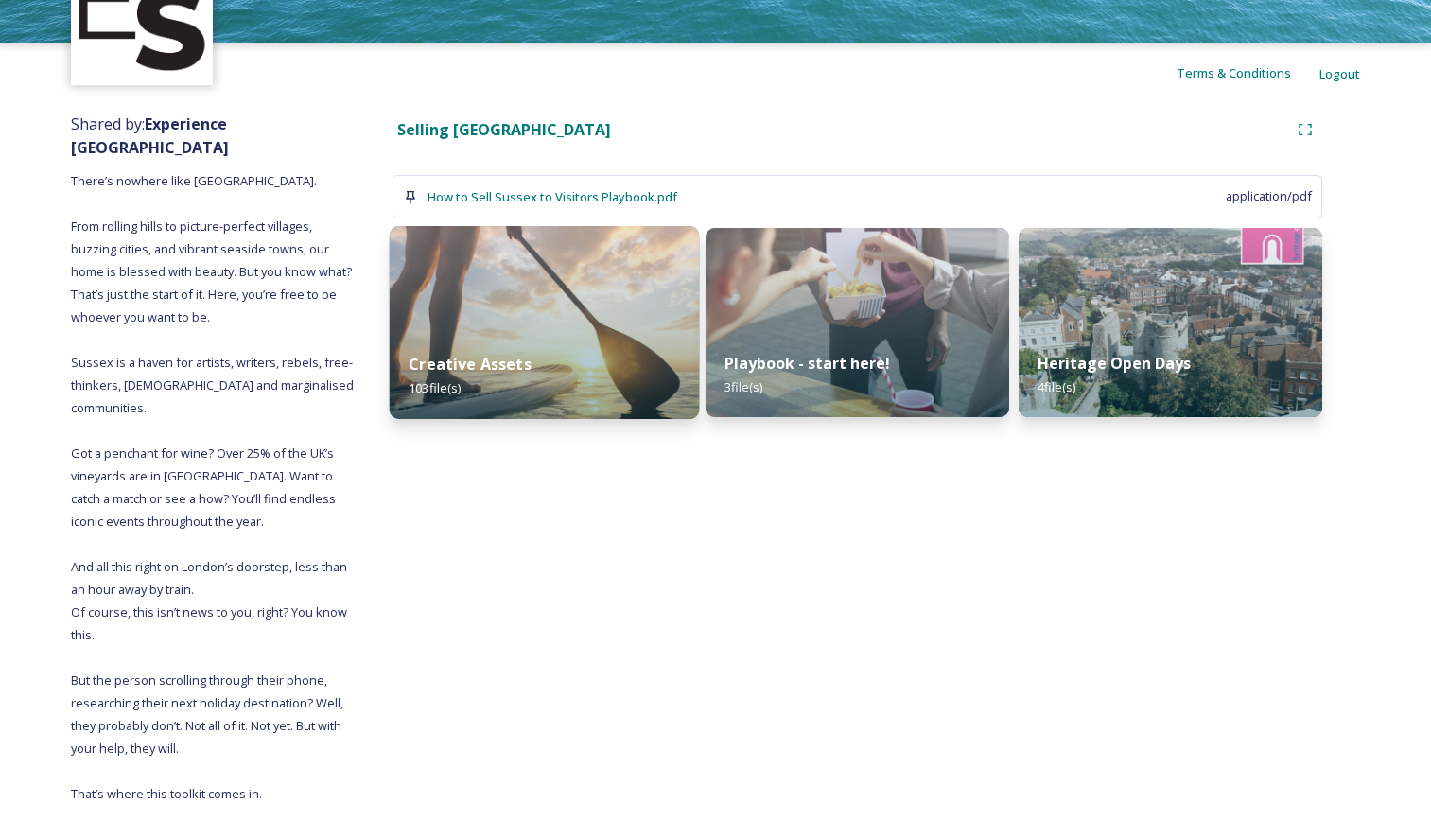
click at [487, 311] on img at bounding box center [544, 322] width 309 height 193
